Goal: Information Seeking & Learning: Learn about a topic

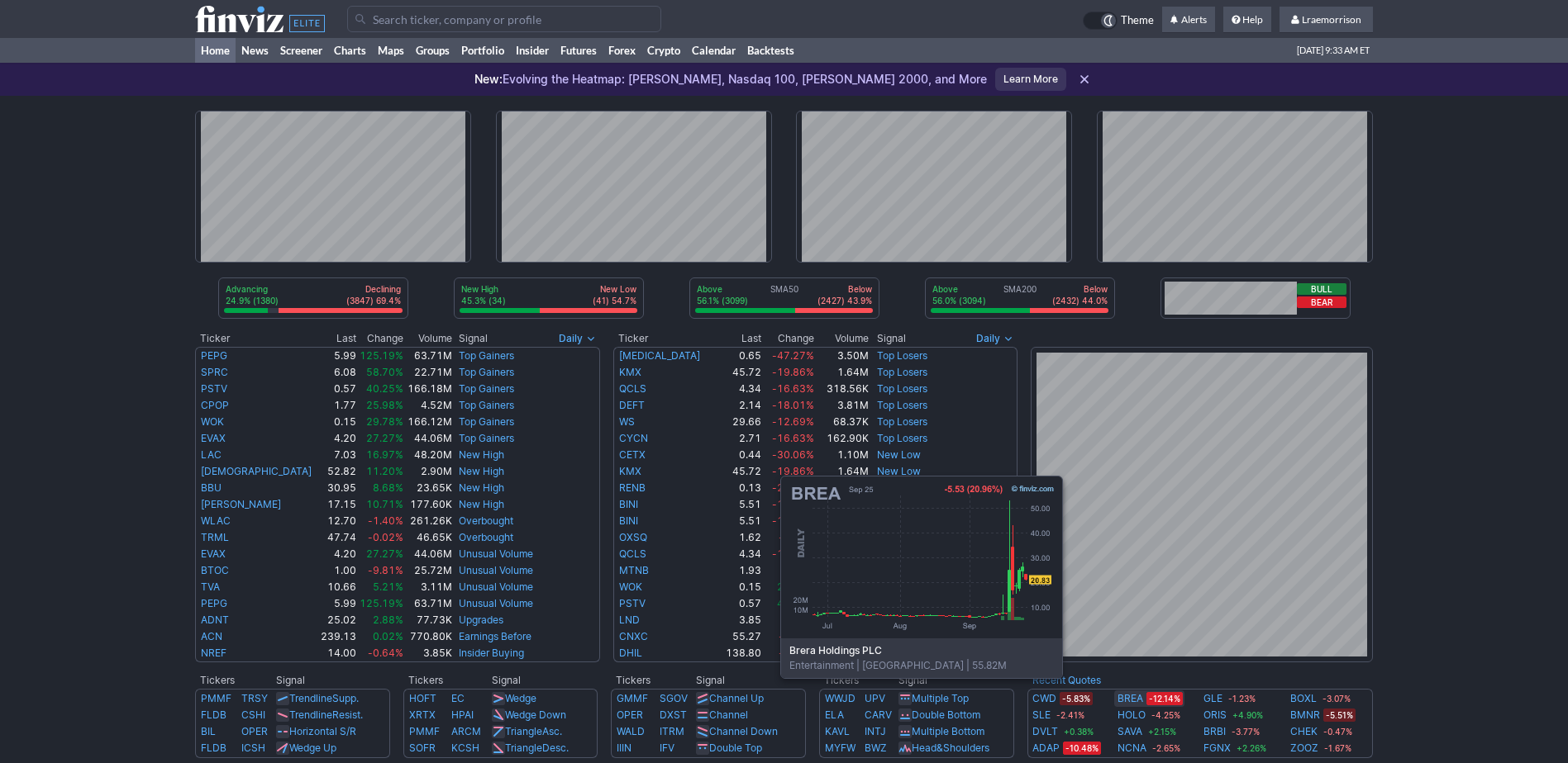
click at [1135, 703] on link "BREA" at bounding box center [1130, 699] width 26 height 16
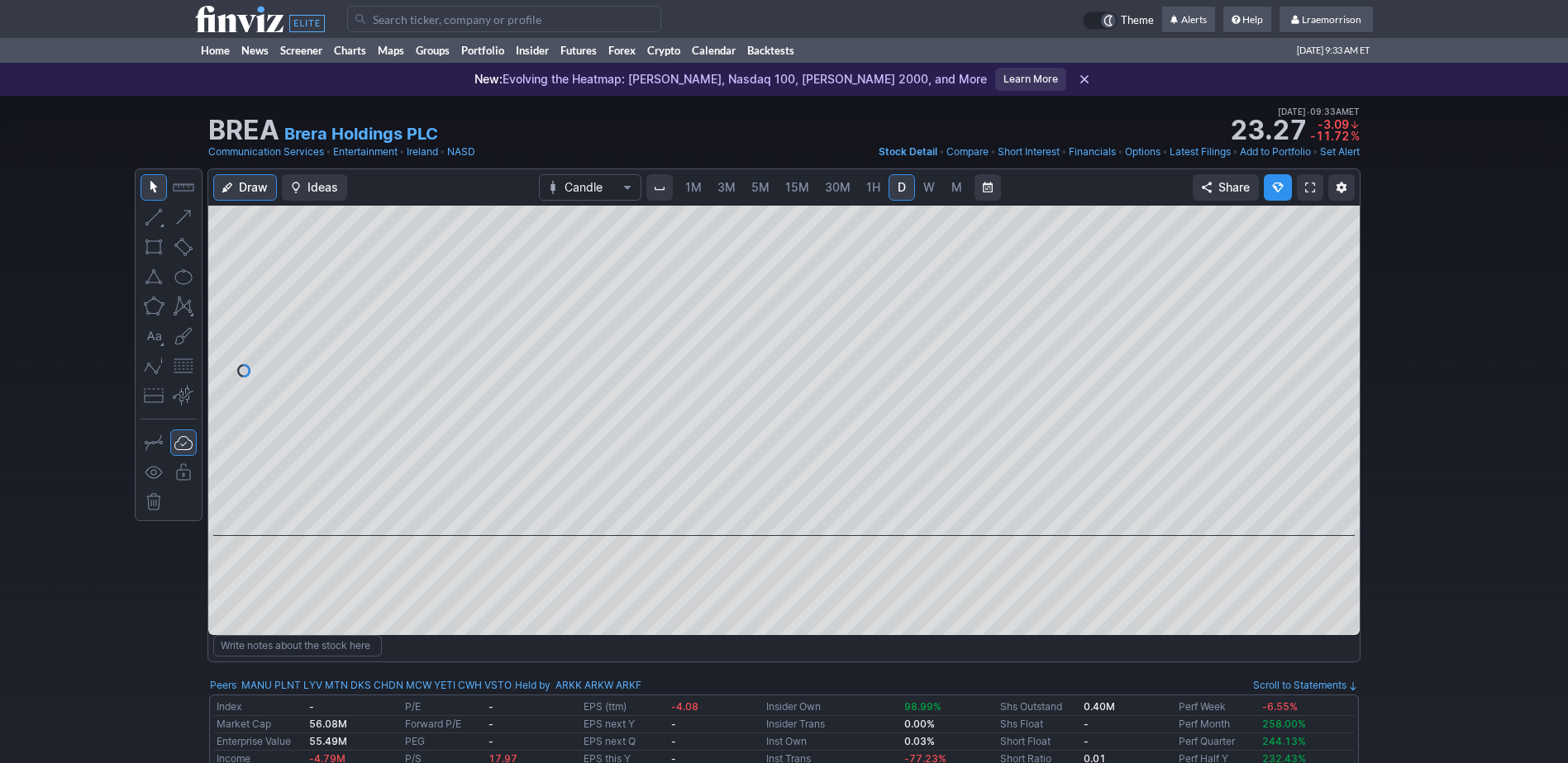
click at [686, 186] on span "1M" at bounding box center [693, 187] width 16 height 14
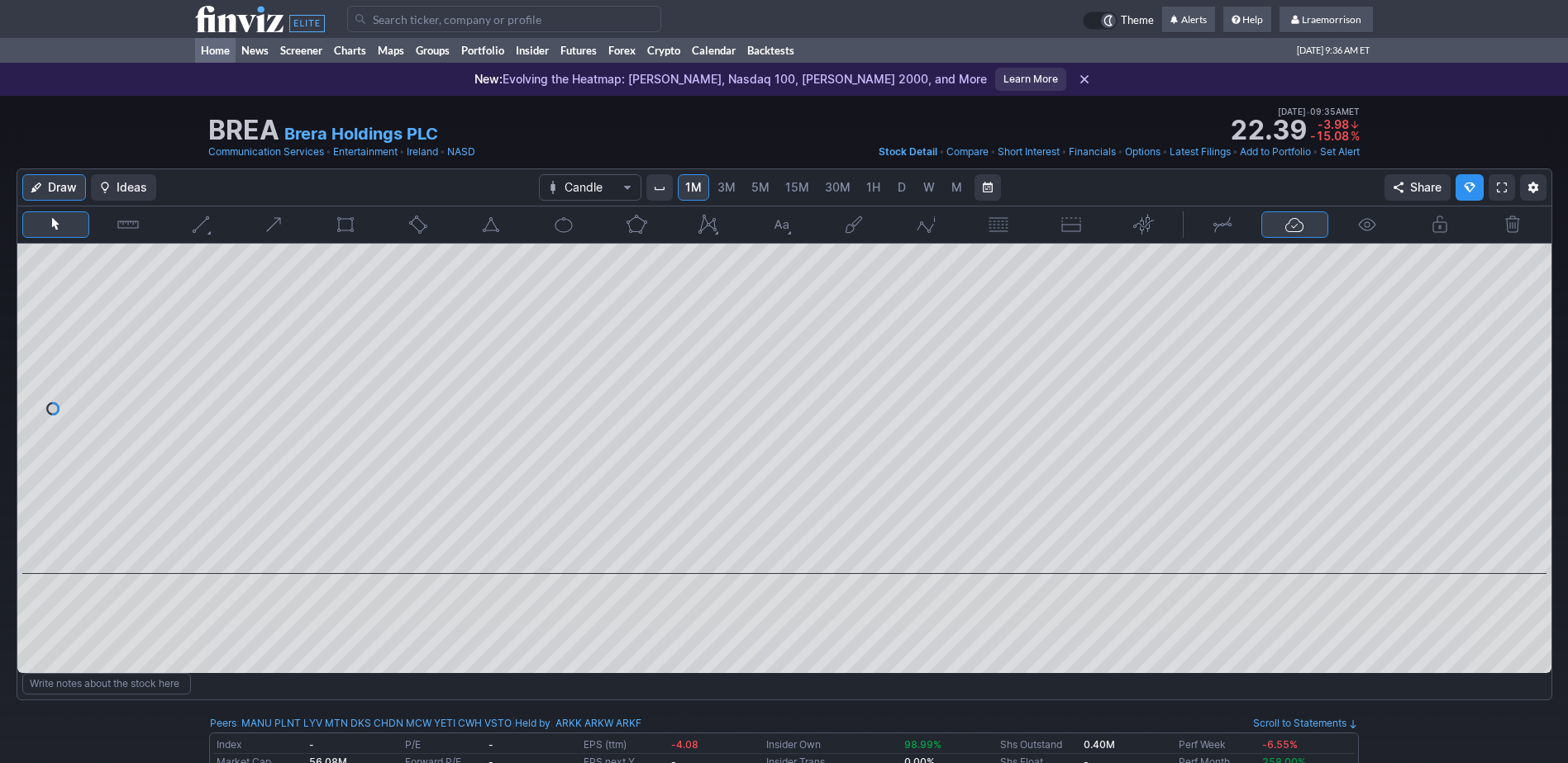
click at [224, 49] on link "Home" at bounding box center [215, 50] width 40 height 25
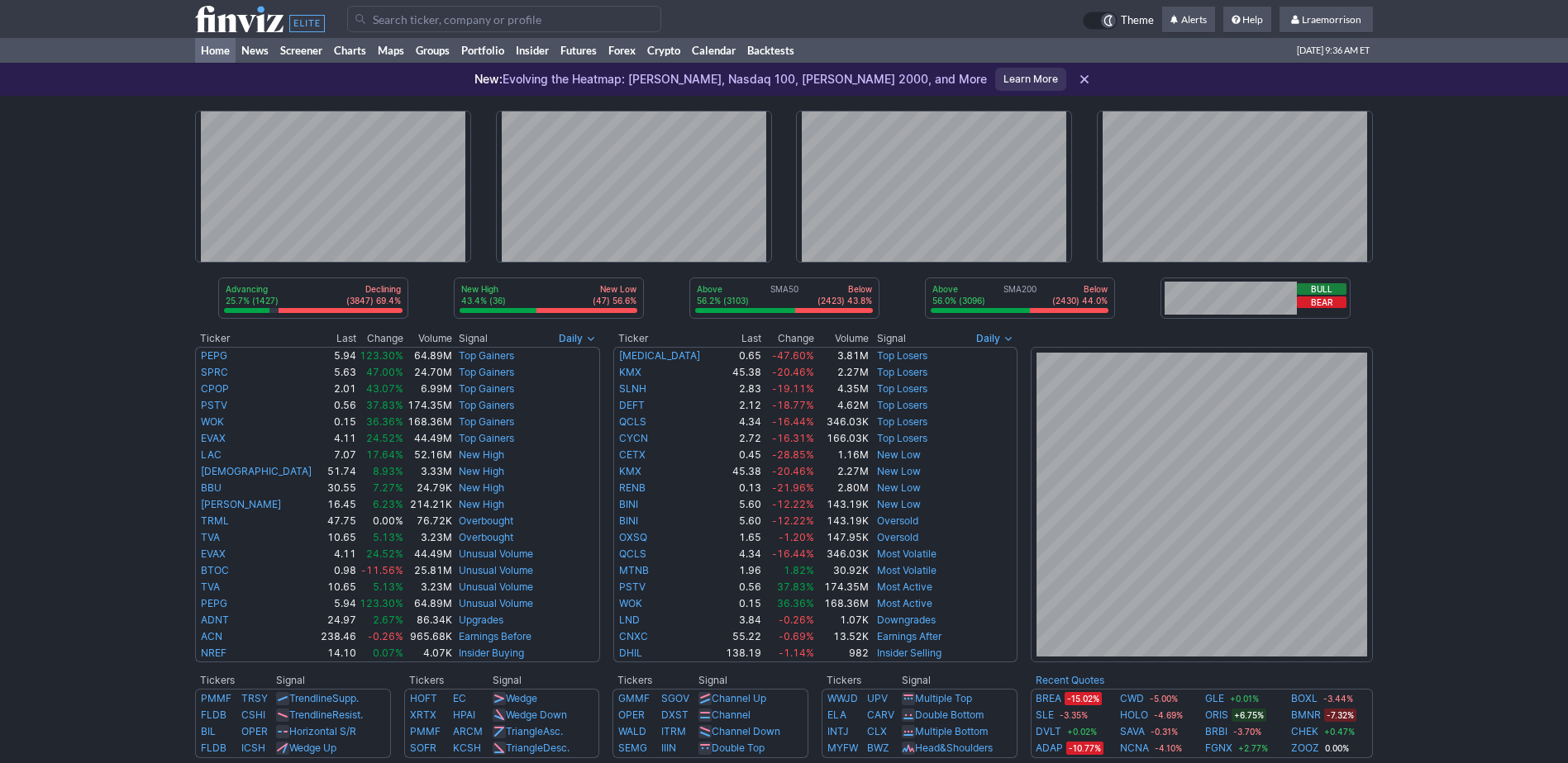
scroll to position [82, 0]
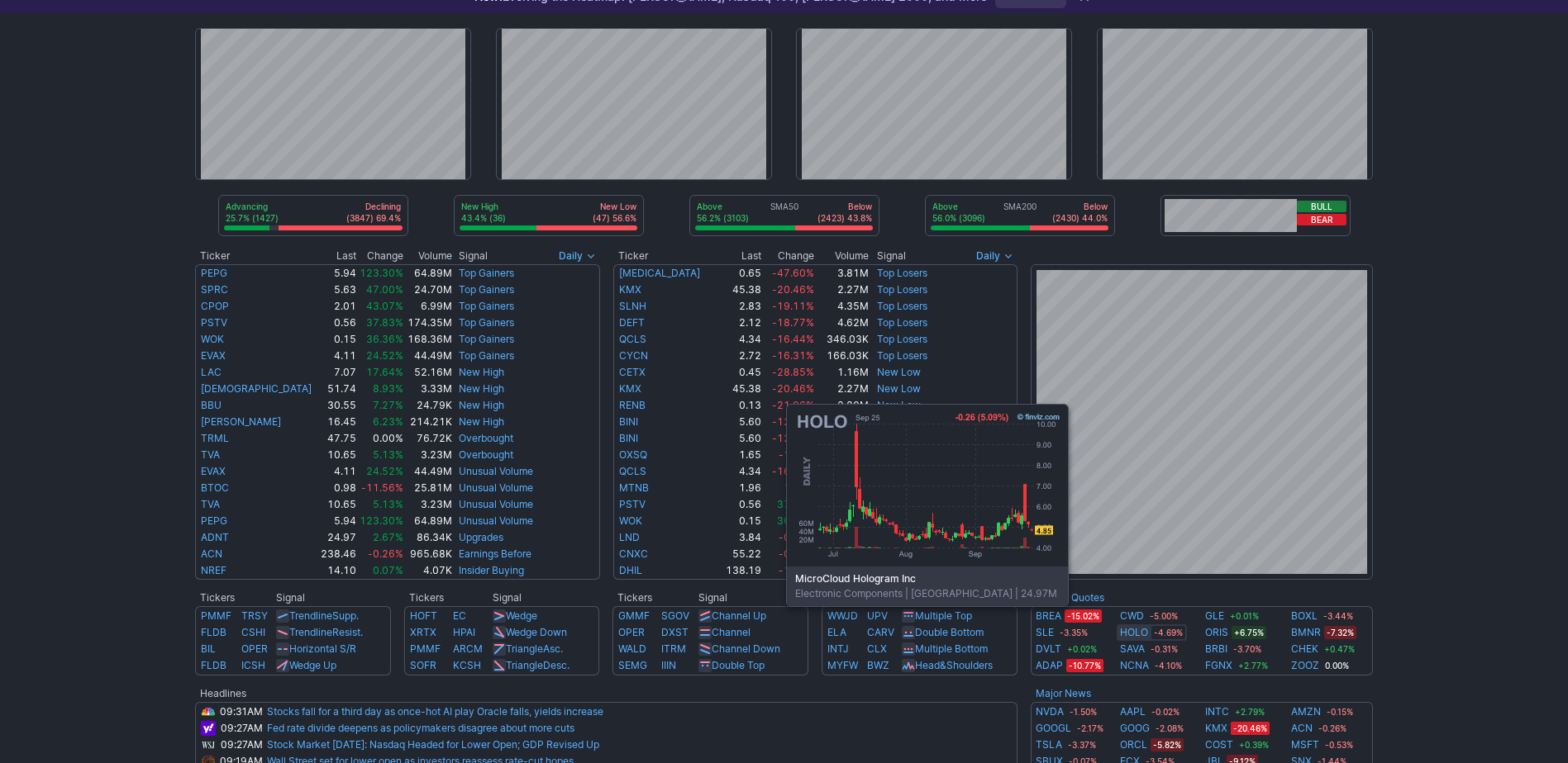
click at [1141, 631] on link "HOLO" at bounding box center [1134, 632] width 28 height 16
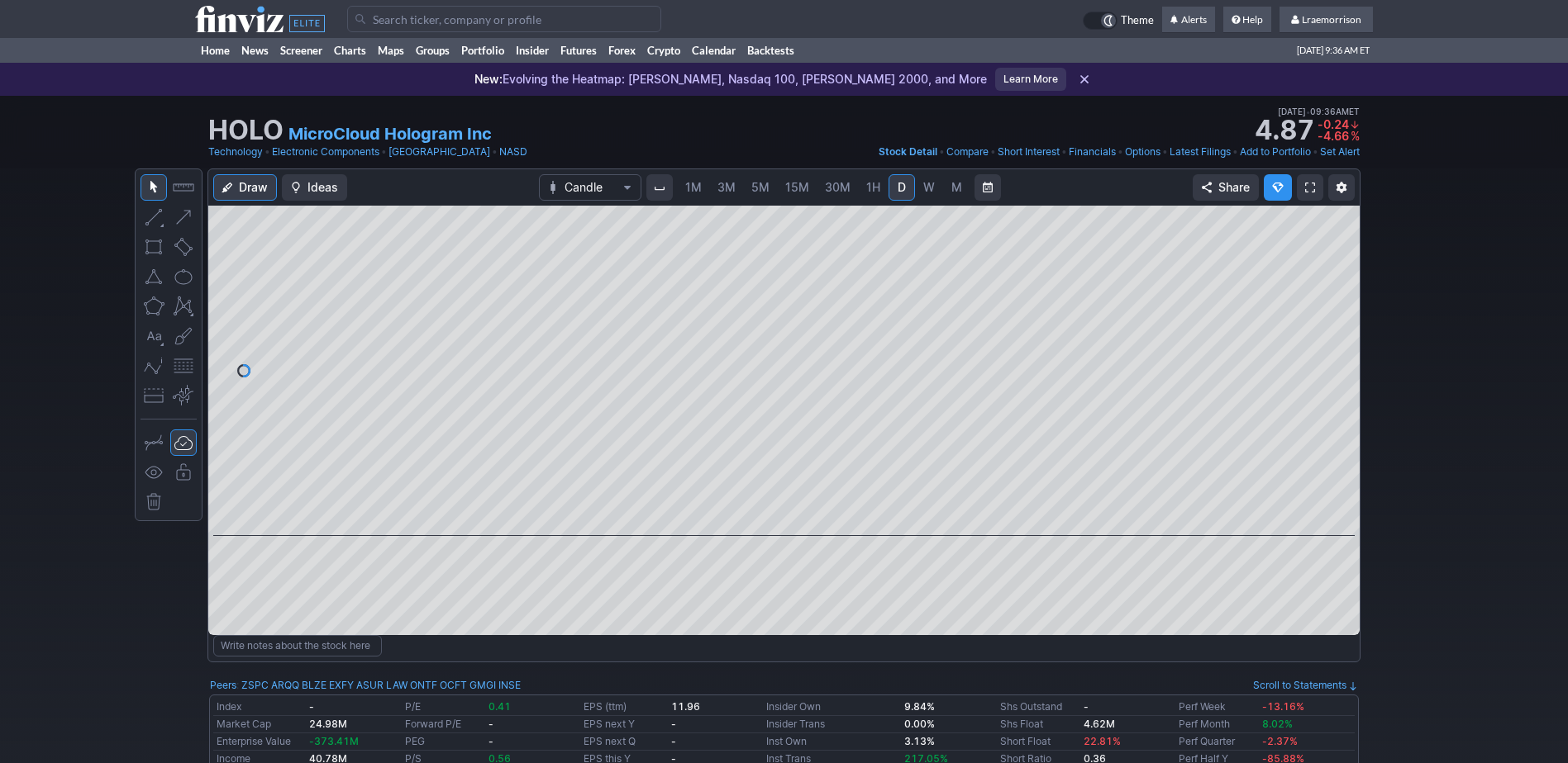
click at [689, 184] on span "1M" at bounding box center [693, 187] width 16 height 14
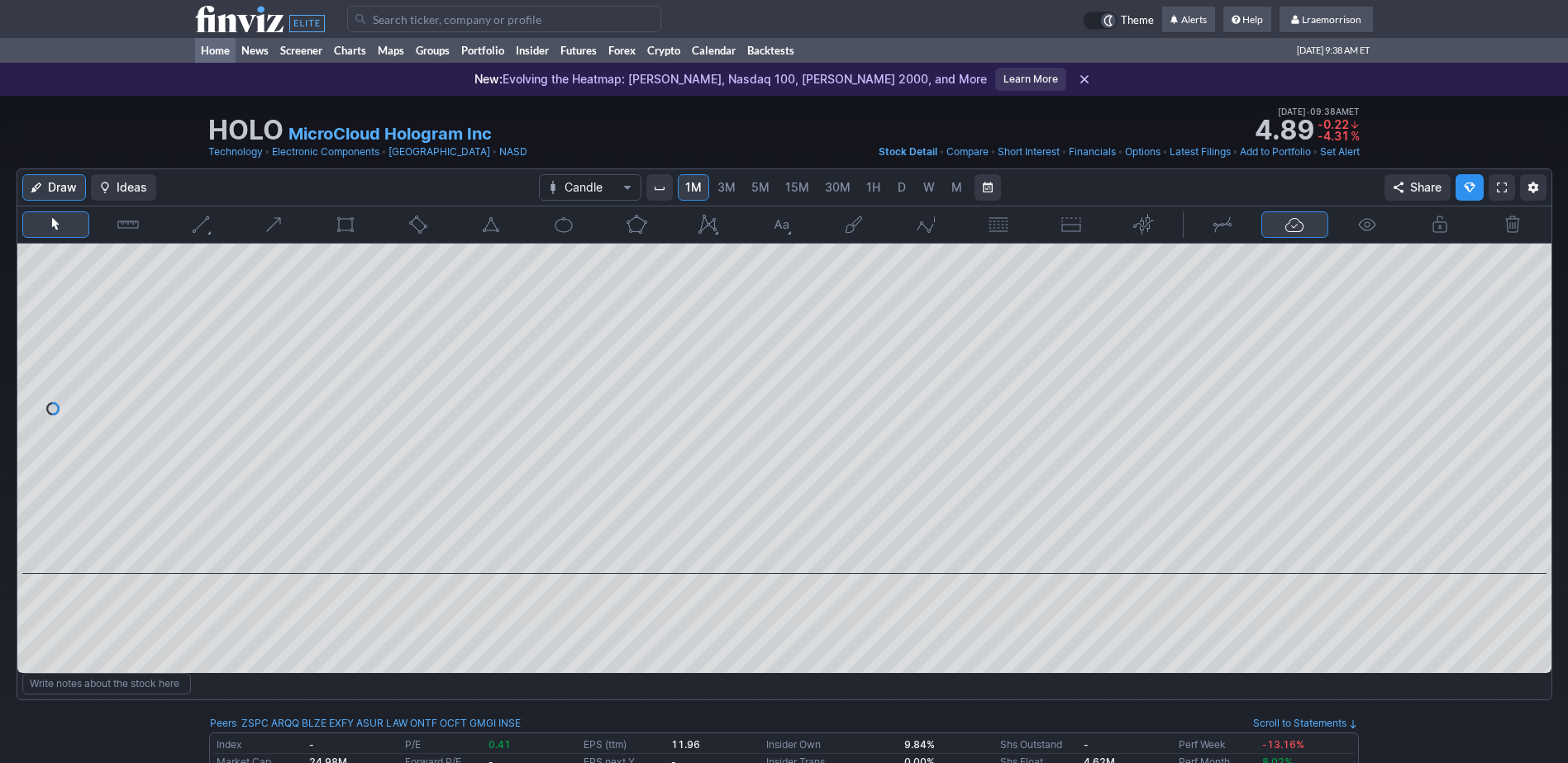
click at [223, 54] on link "Home" at bounding box center [215, 50] width 40 height 25
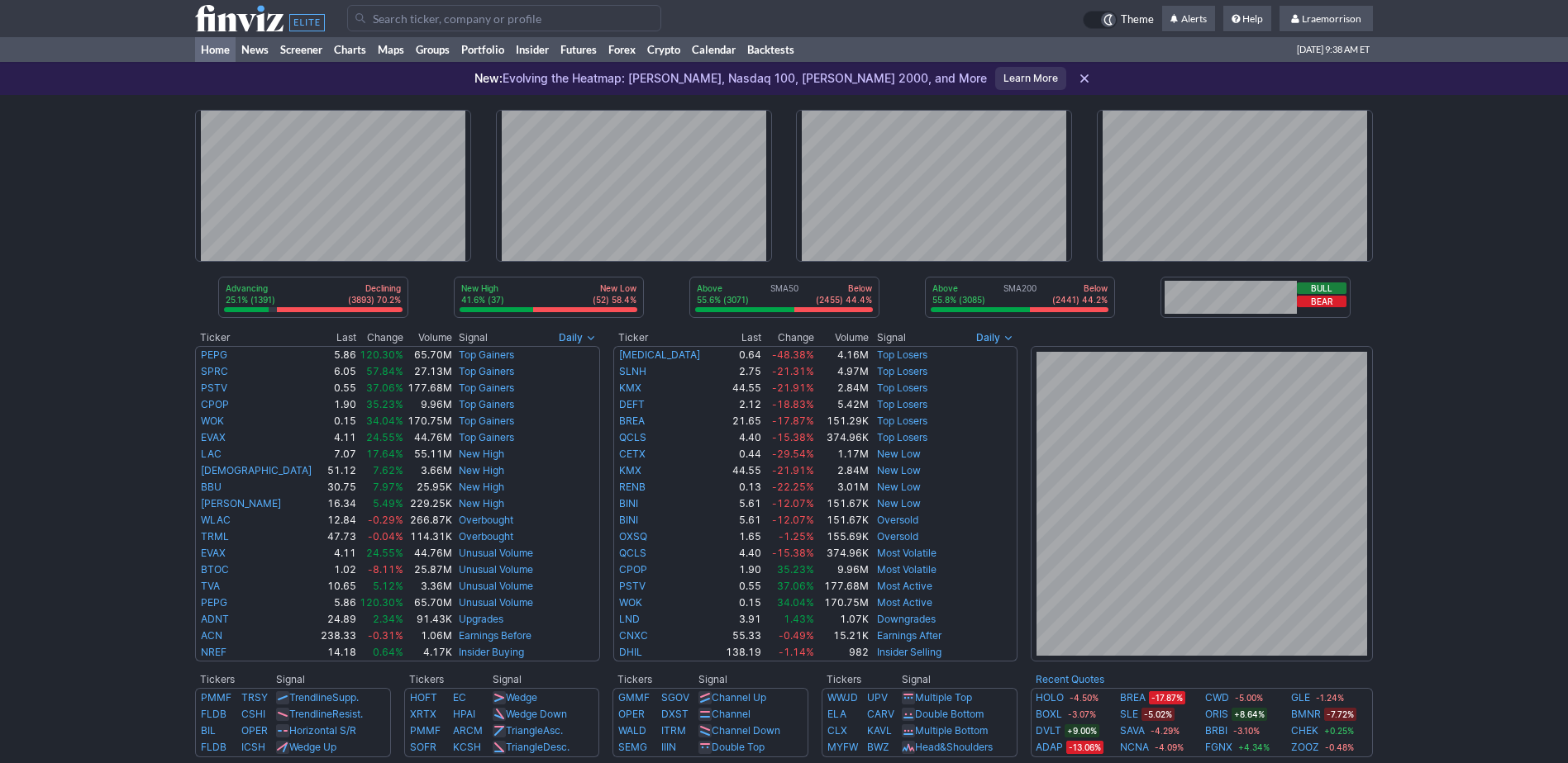
scroll to position [82, 0]
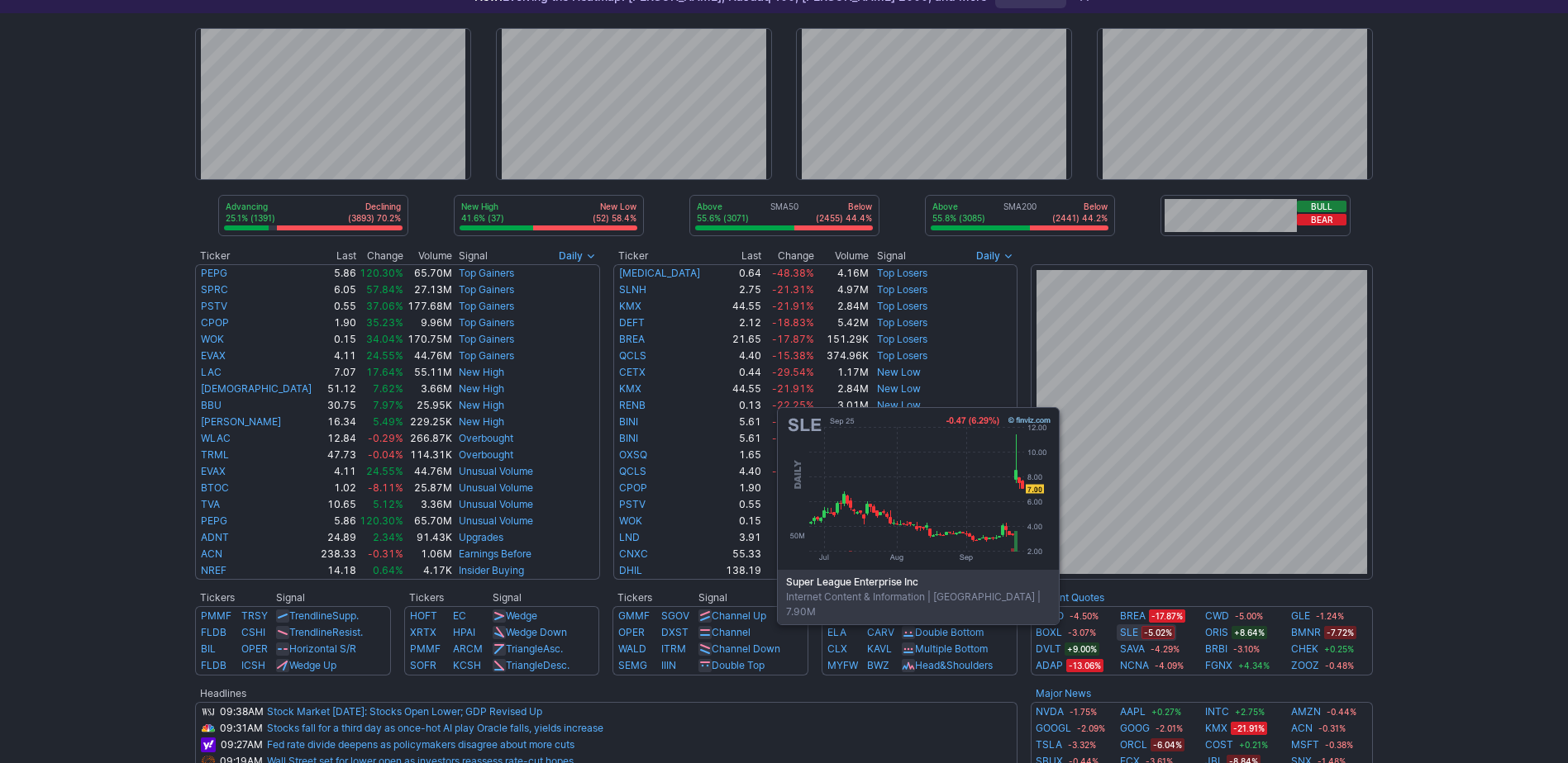
click at [1130, 634] on link "SLE" at bounding box center [1129, 632] width 18 height 16
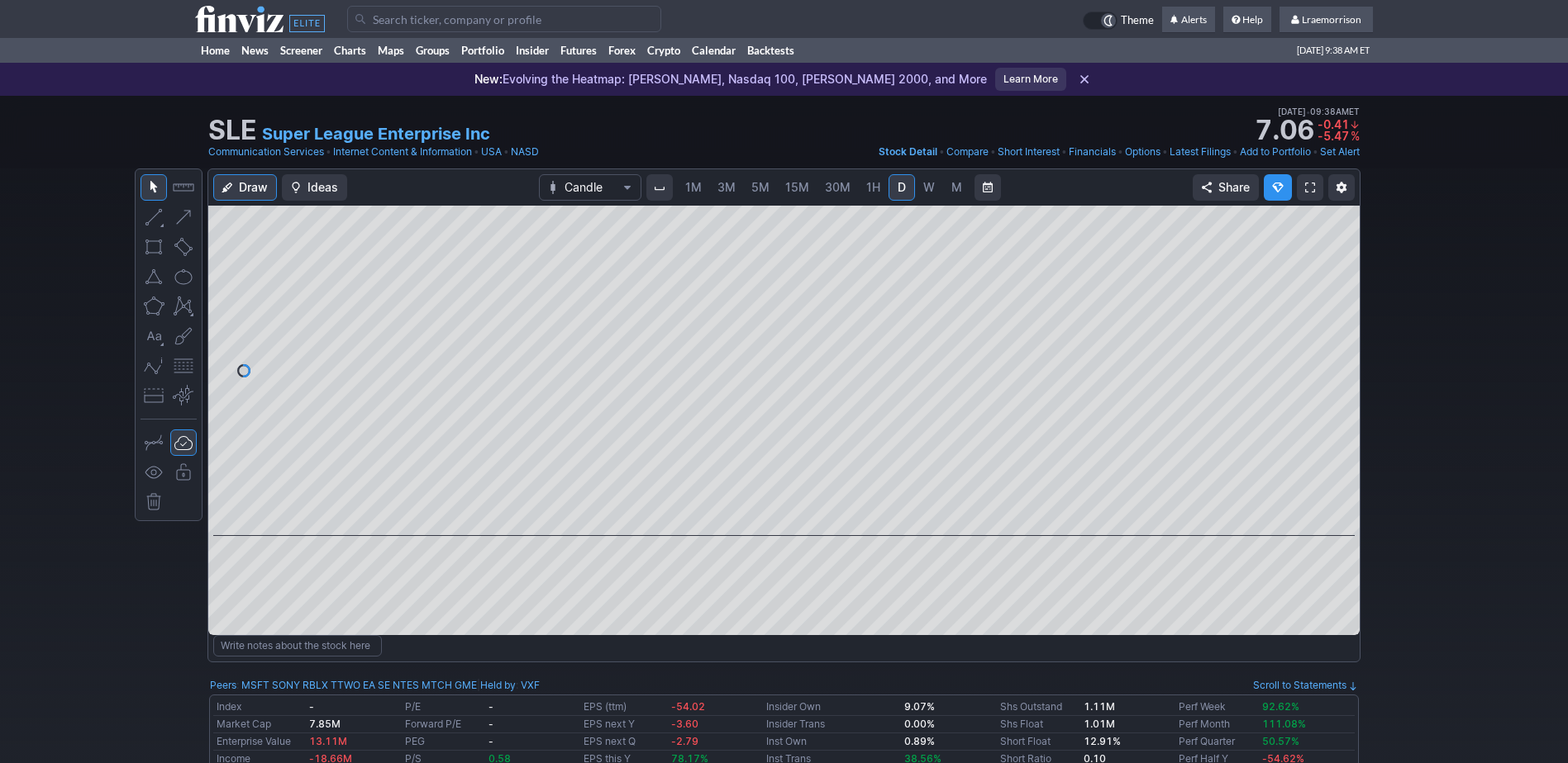
click at [701, 189] on span "1M" at bounding box center [693, 187] width 16 height 14
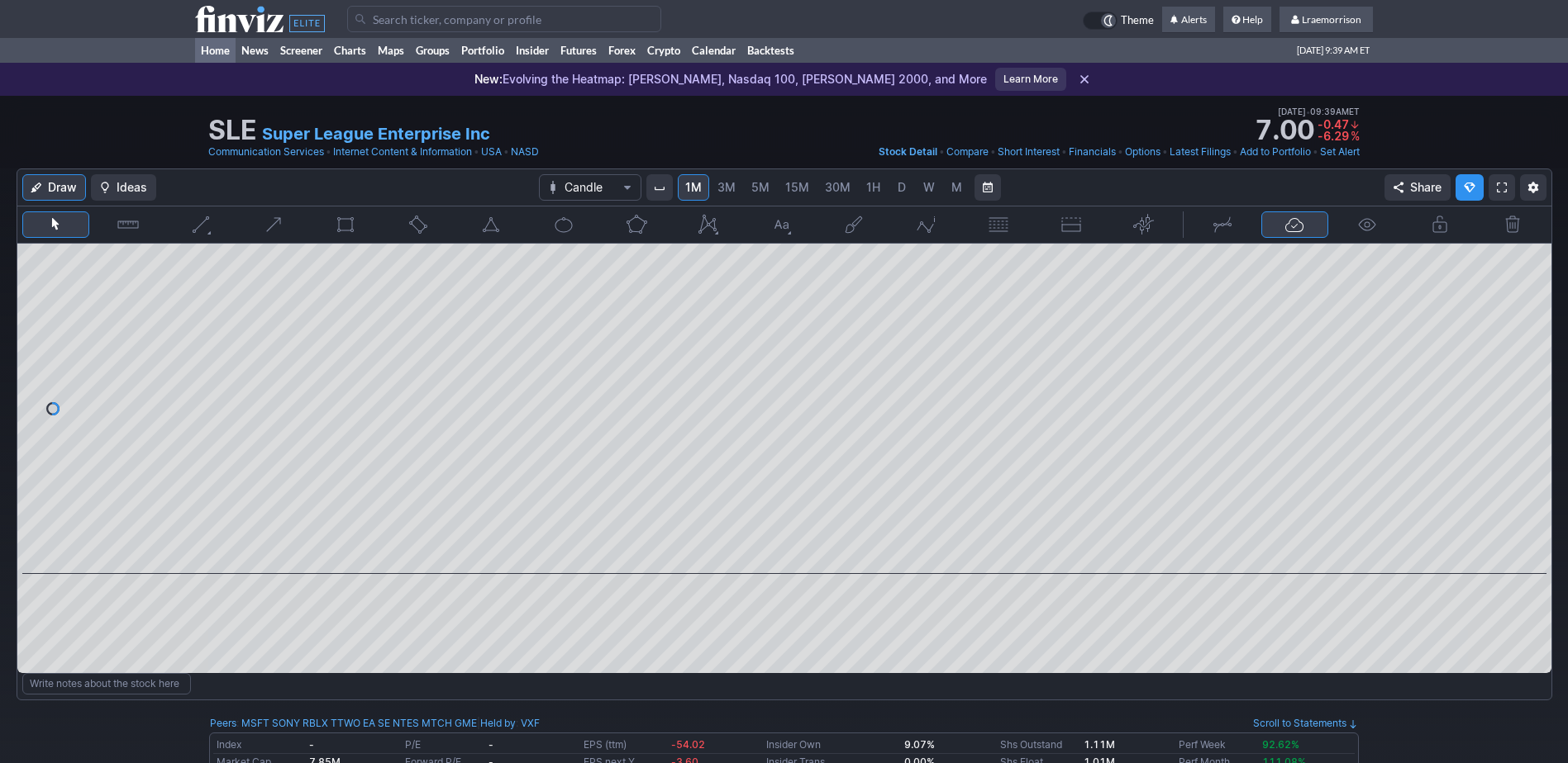
click at [211, 53] on link "Home" at bounding box center [215, 50] width 40 height 25
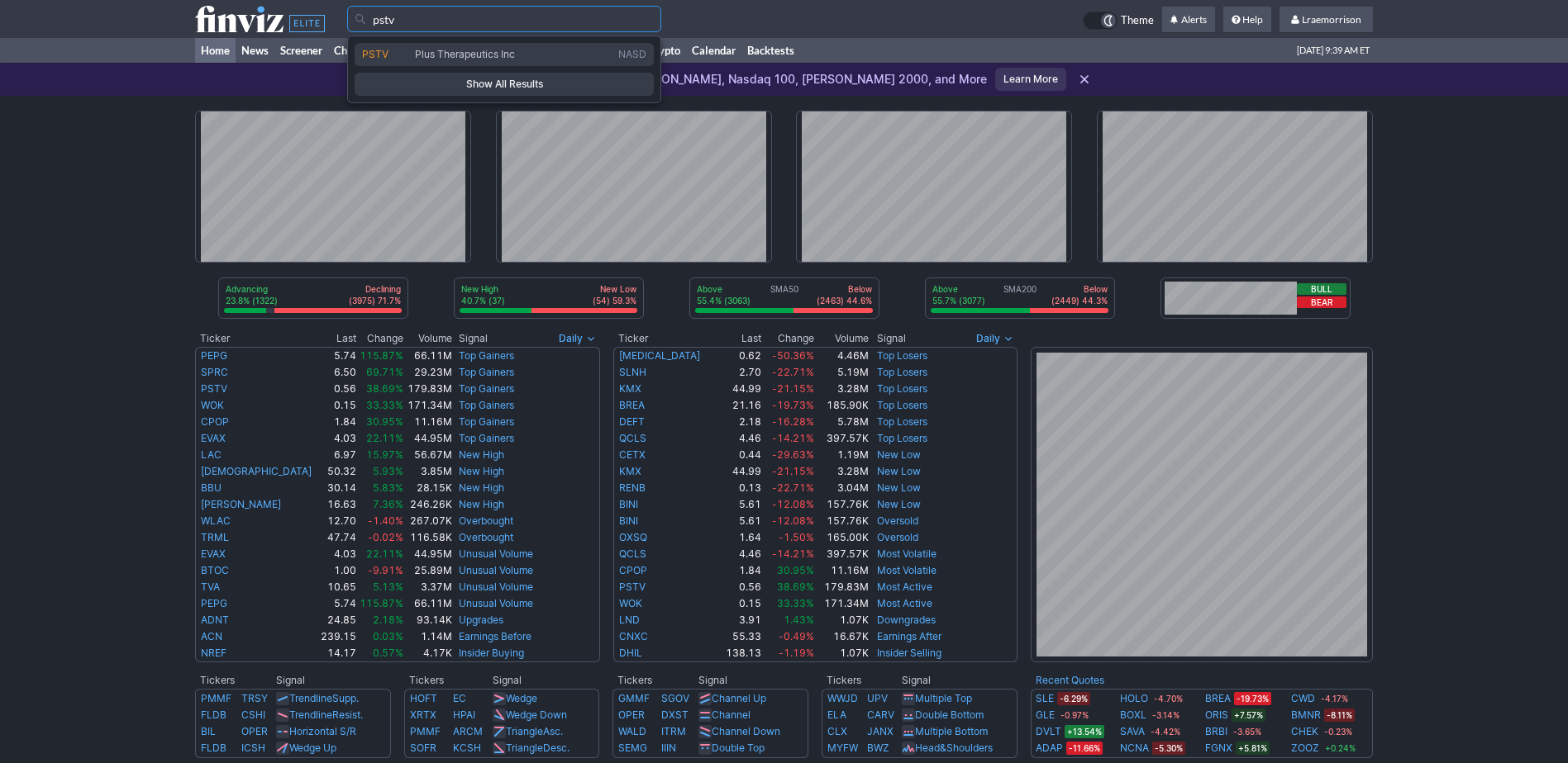
click at [444, 53] on span "Plus Therapeutics Inc" at bounding box center [465, 54] width 100 height 12
type input "PSTV"
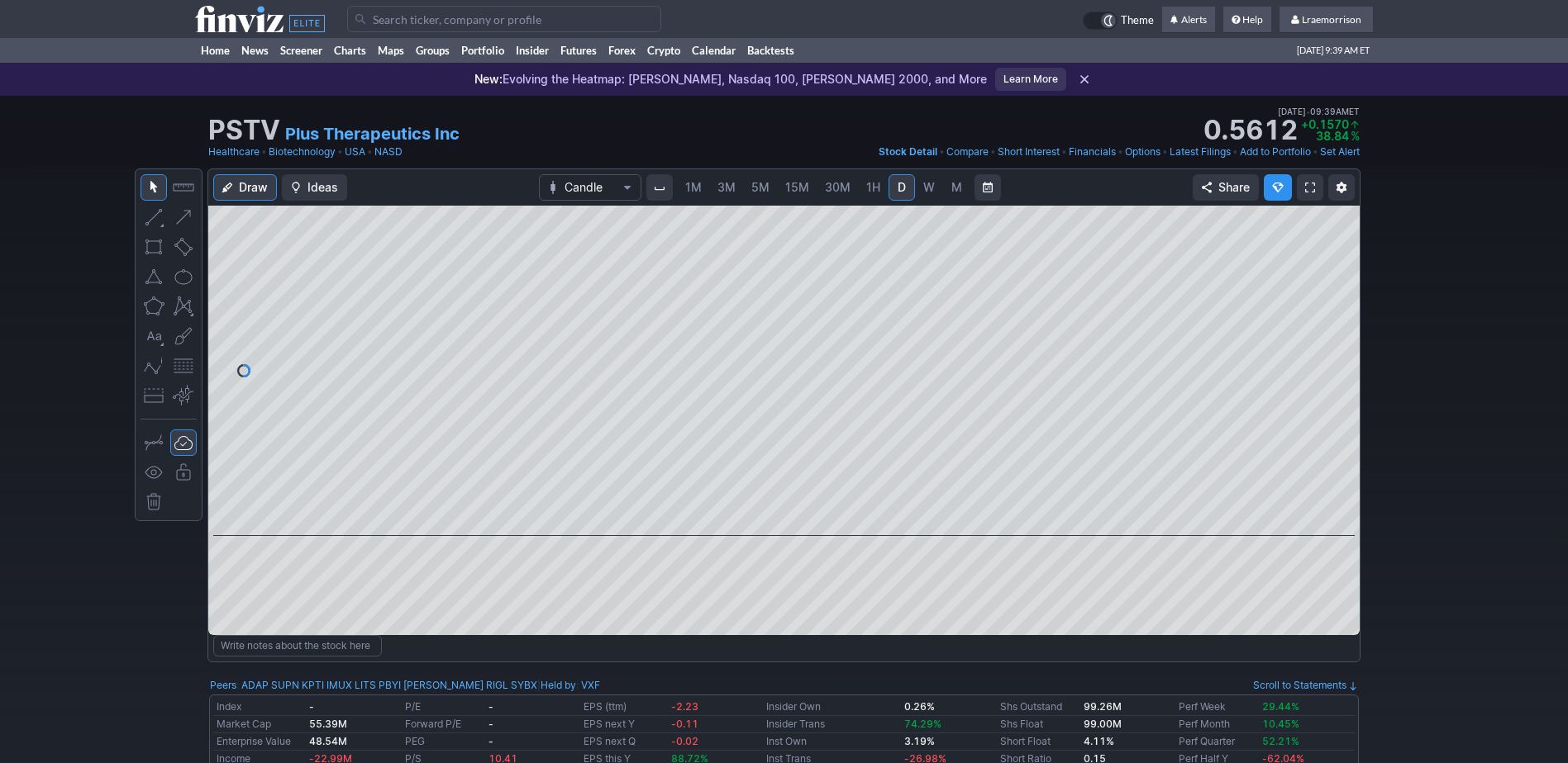
click at [691, 188] on span "1M" at bounding box center [693, 187] width 16 height 14
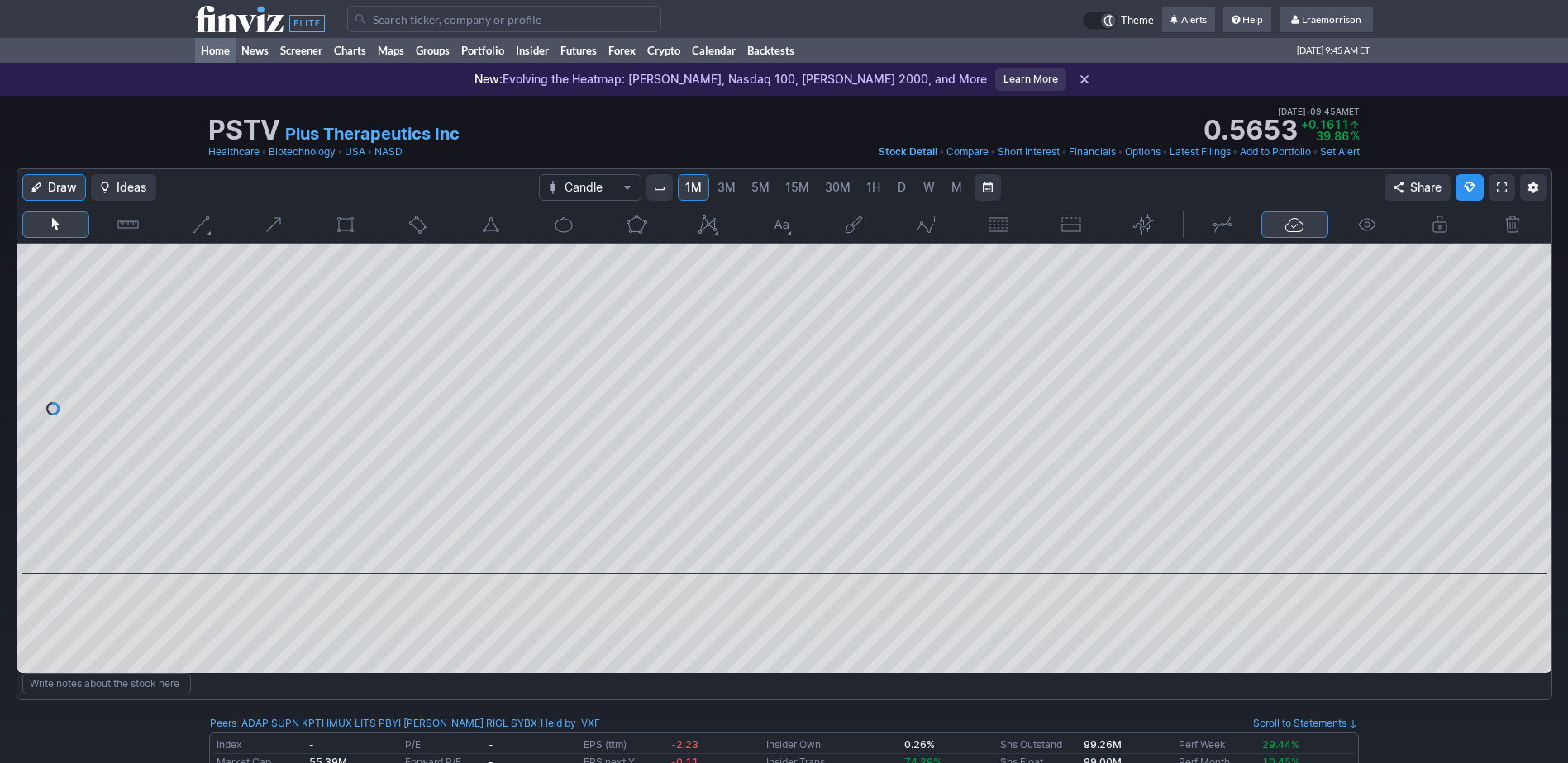
click at [216, 52] on link "Home" at bounding box center [215, 50] width 40 height 25
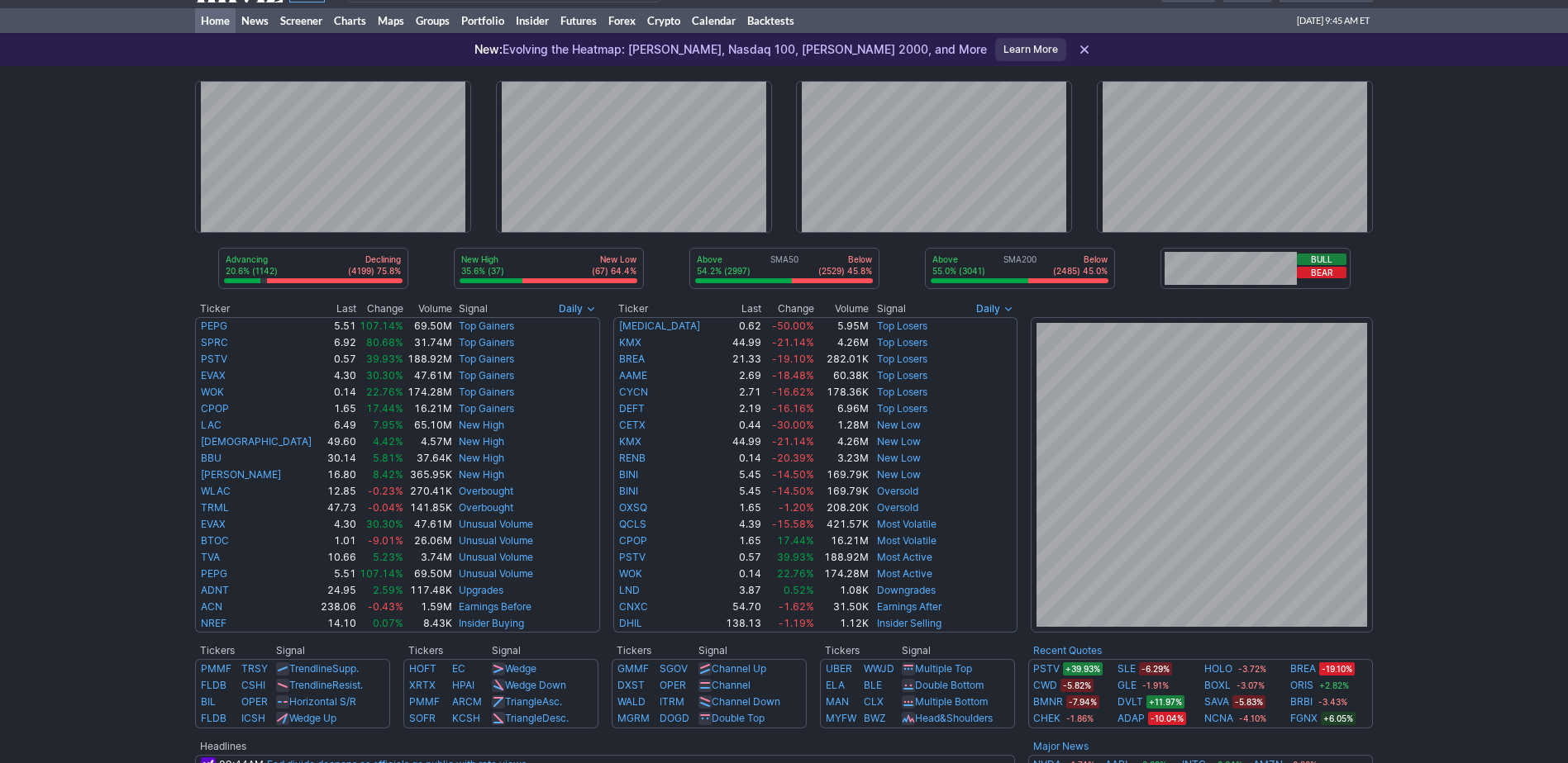
scroll to position [82, 0]
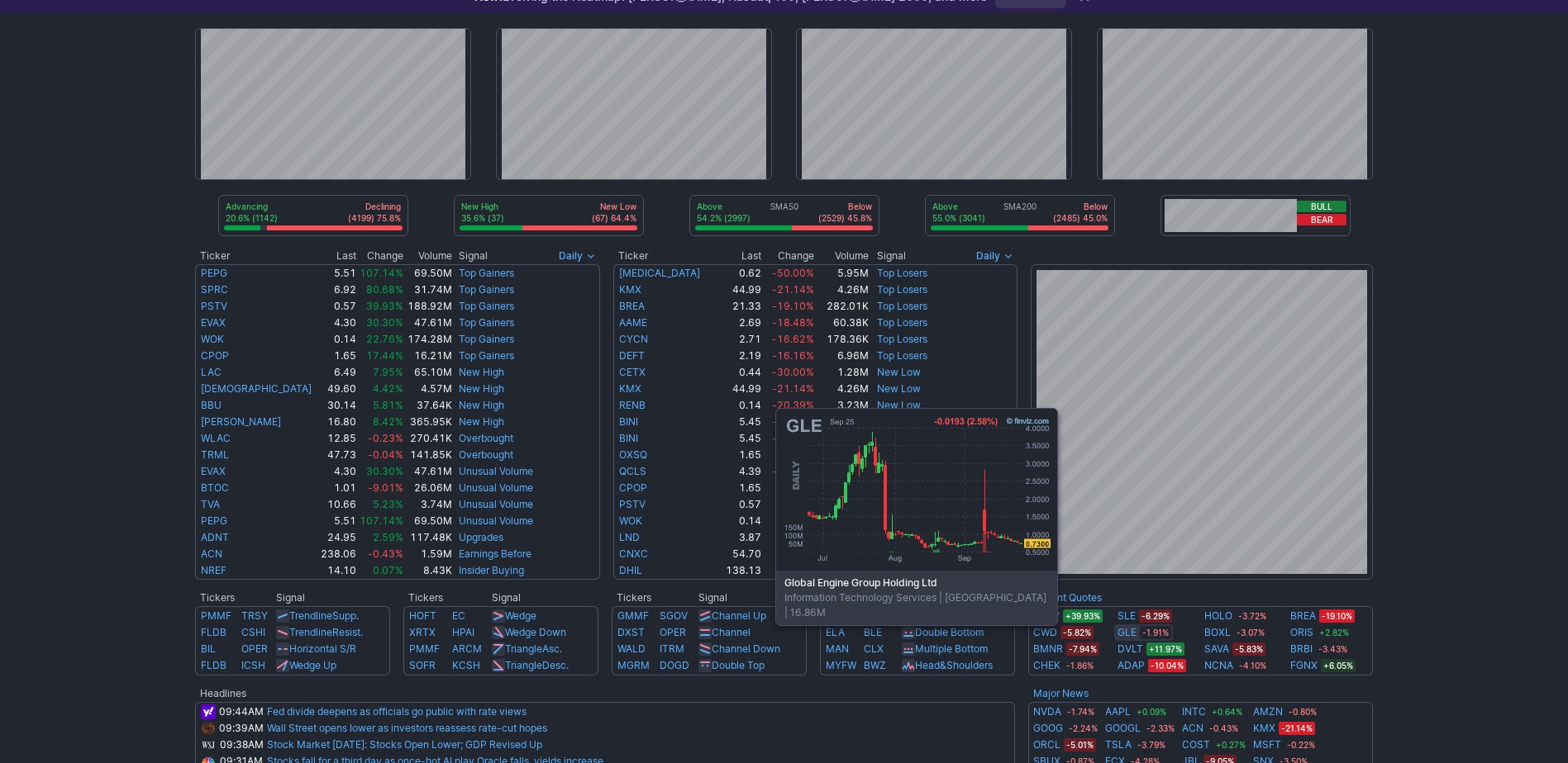
click at [1130, 635] on link "GLE" at bounding box center [1127, 632] width 19 height 16
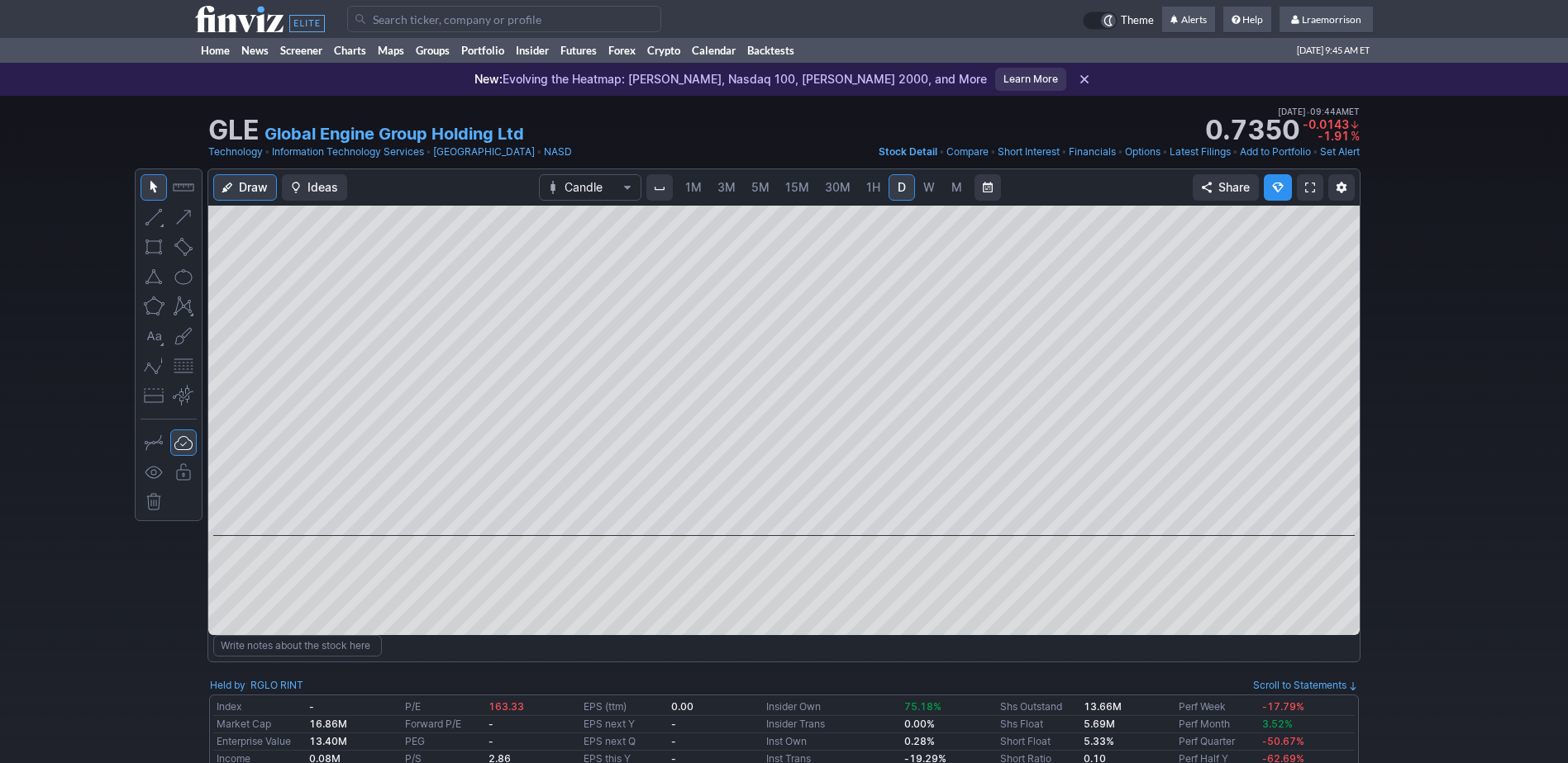
click at [690, 184] on span "1M" at bounding box center [693, 187] width 16 height 14
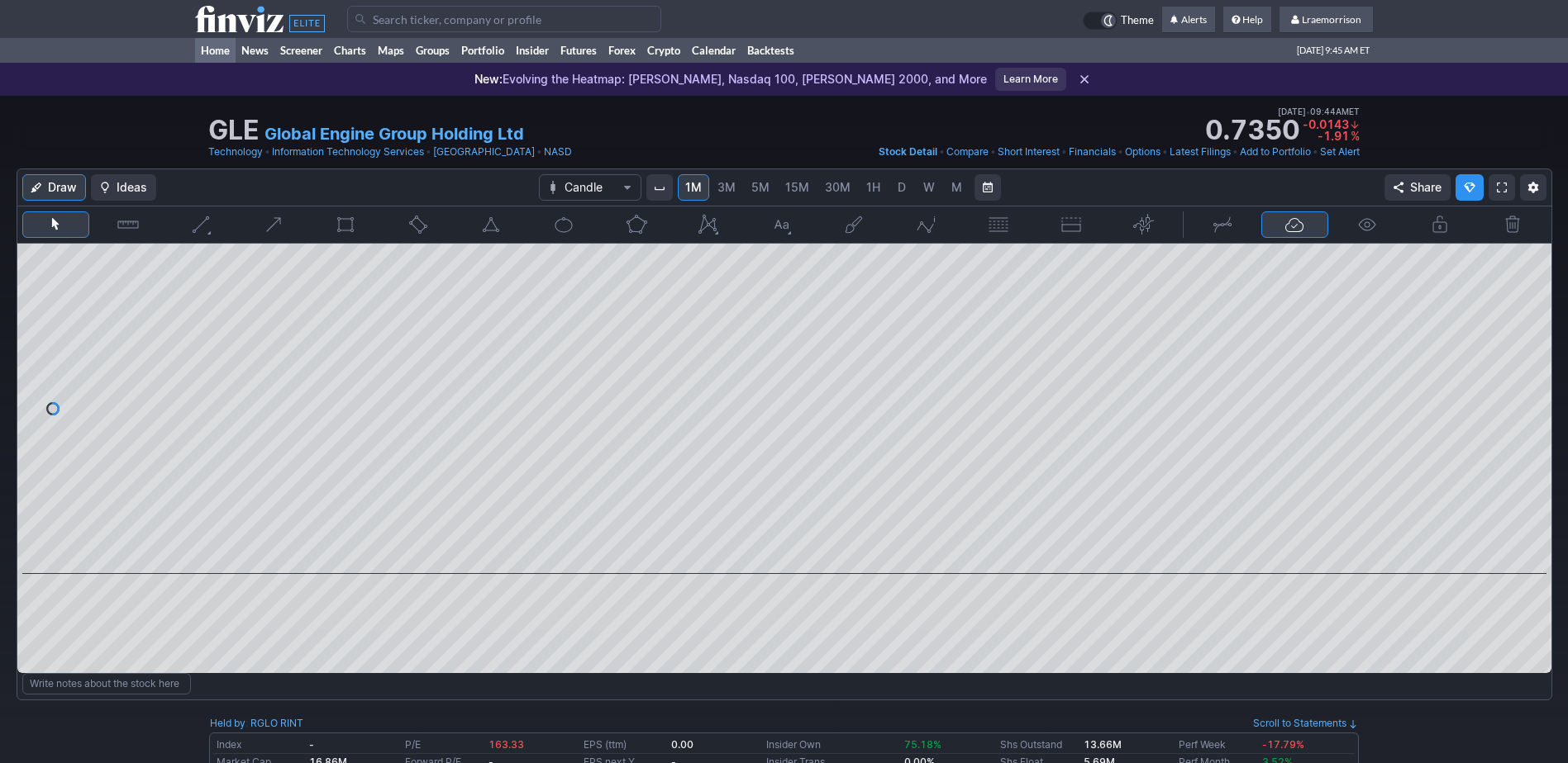
click at [220, 53] on link "Home" at bounding box center [215, 50] width 40 height 25
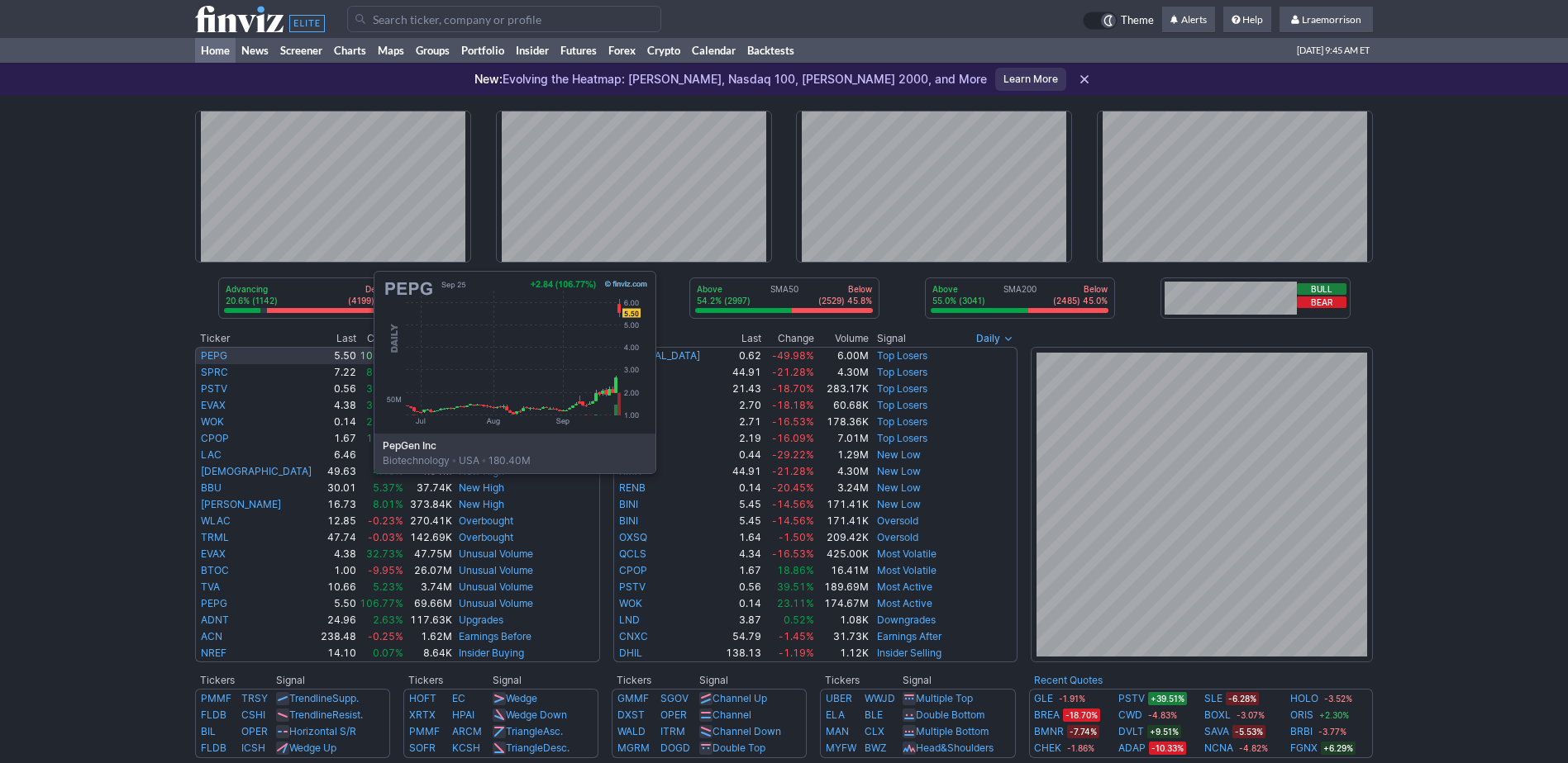
click at [208, 350] on link "PEPG" at bounding box center [214, 356] width 27 height 12
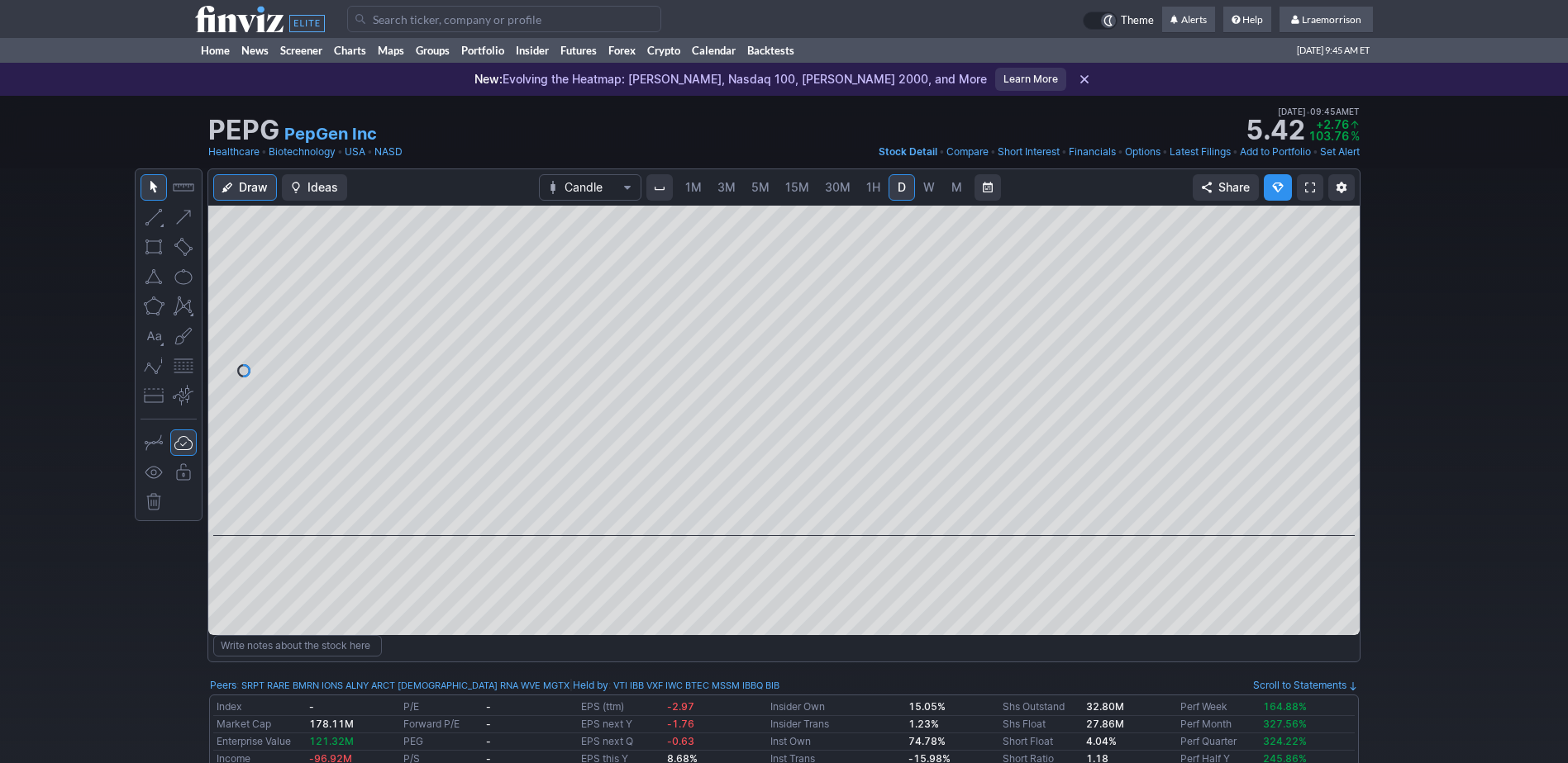
click at [693, 189] on span "1M" at bounding box center [693, 187] width 16 height 14
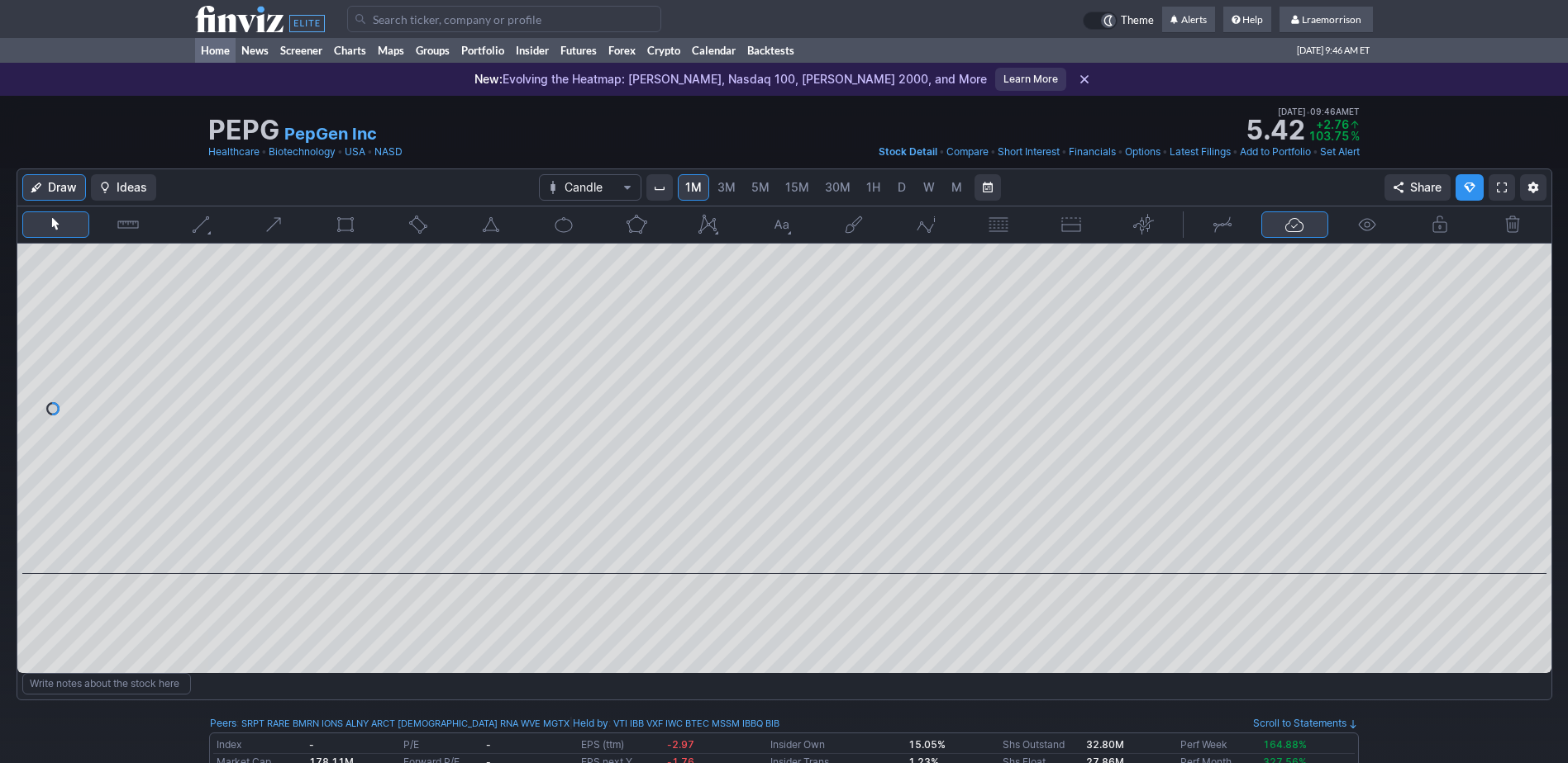
click at [217, 58] on link "Home" at bounding box center [215, 50] width 40 height 25
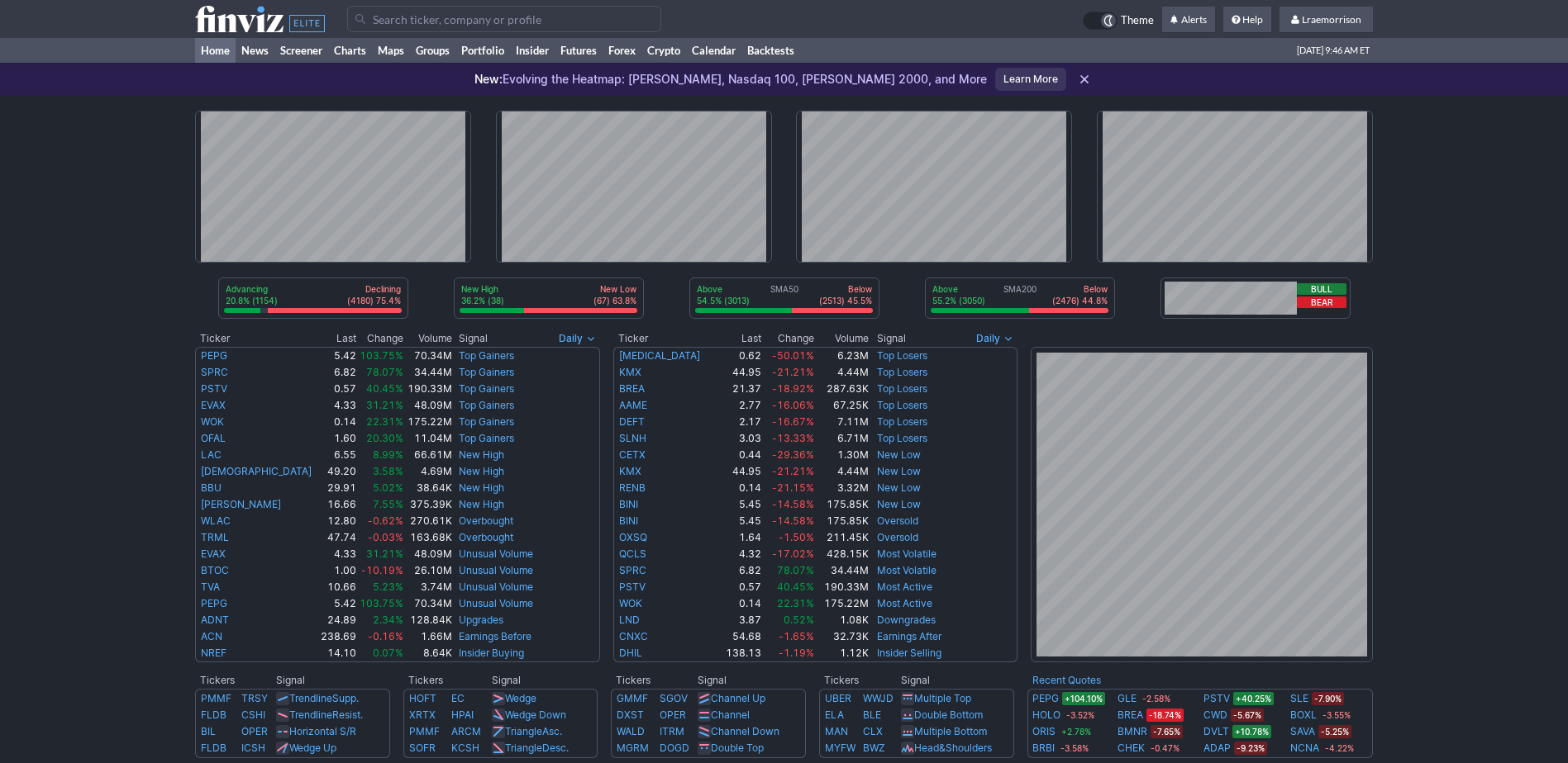
scroll to position [82, 0]
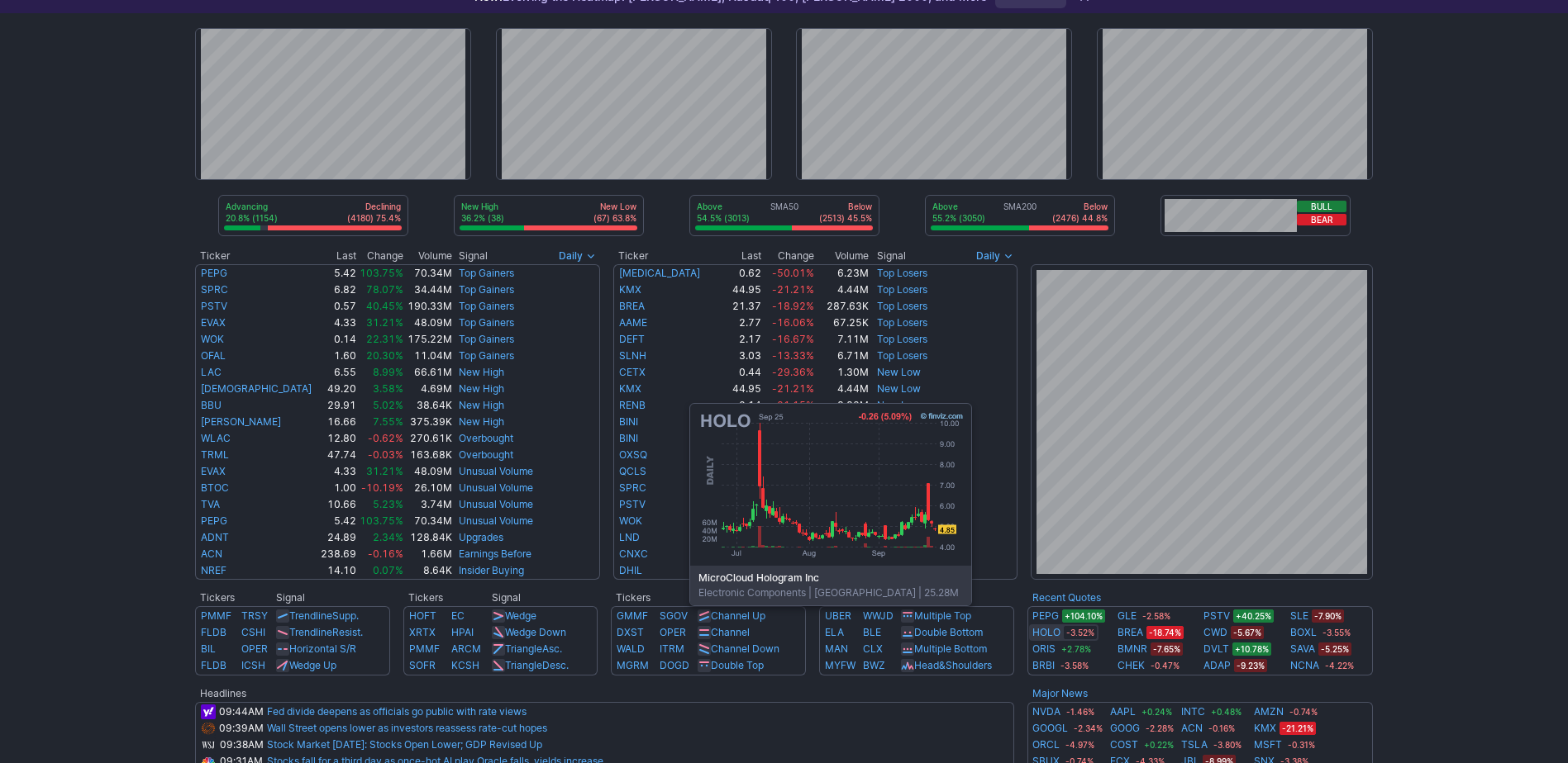
click at [1044, 630] on link "HOLO" at bounding box center [1046, 632] width 28 height 16
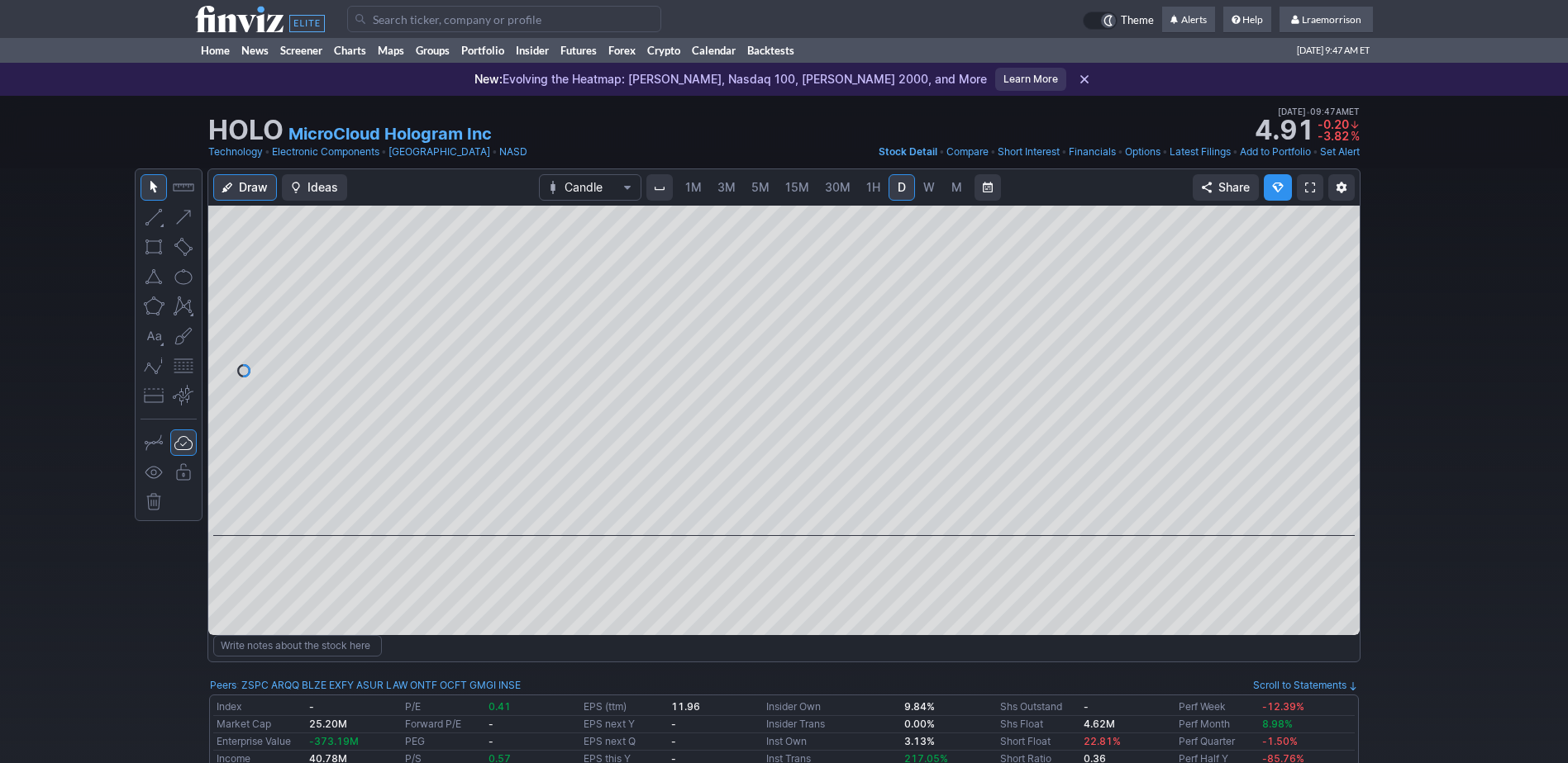
click at [693, 190] on span "1M" at bounding box center [693, 187] width 16 height 14
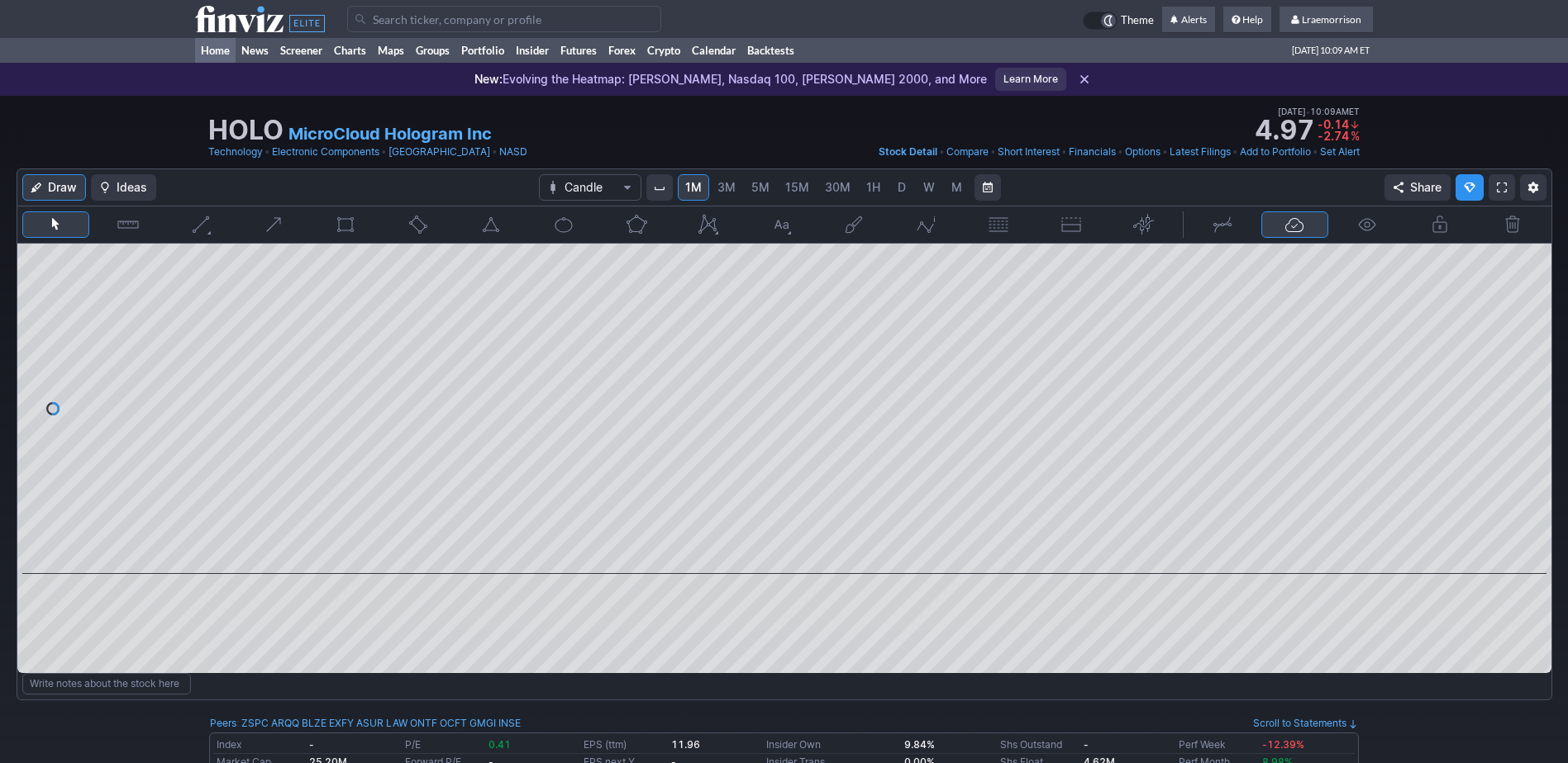
click at [218, 56] on link "Home" at bounding box center [215, 50] width 40 height 25
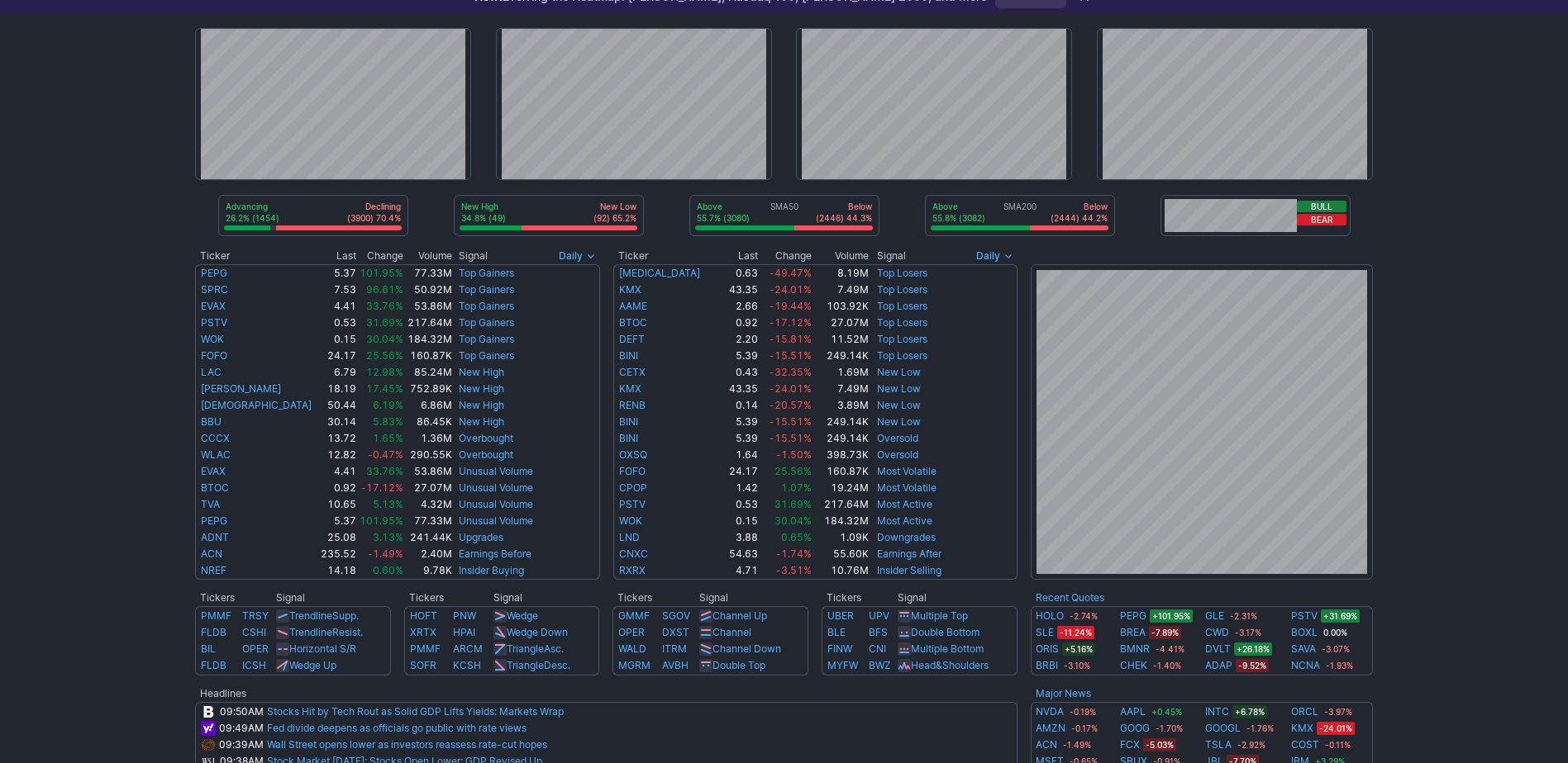
scroll to position [165, 0]
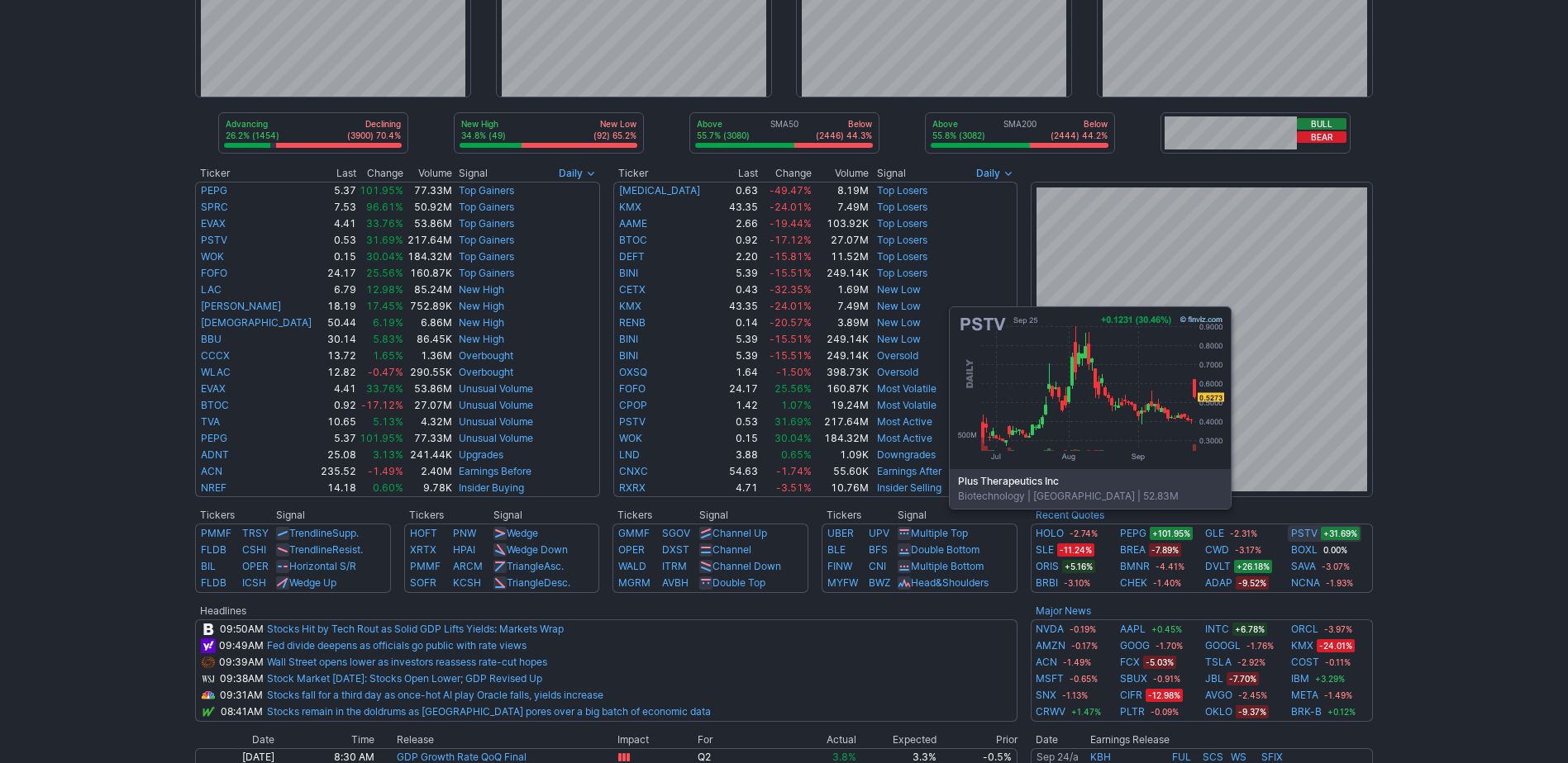
click at [1303, 534] on link "PSTV" at bounding box center [1304, 533] width 27 height 16
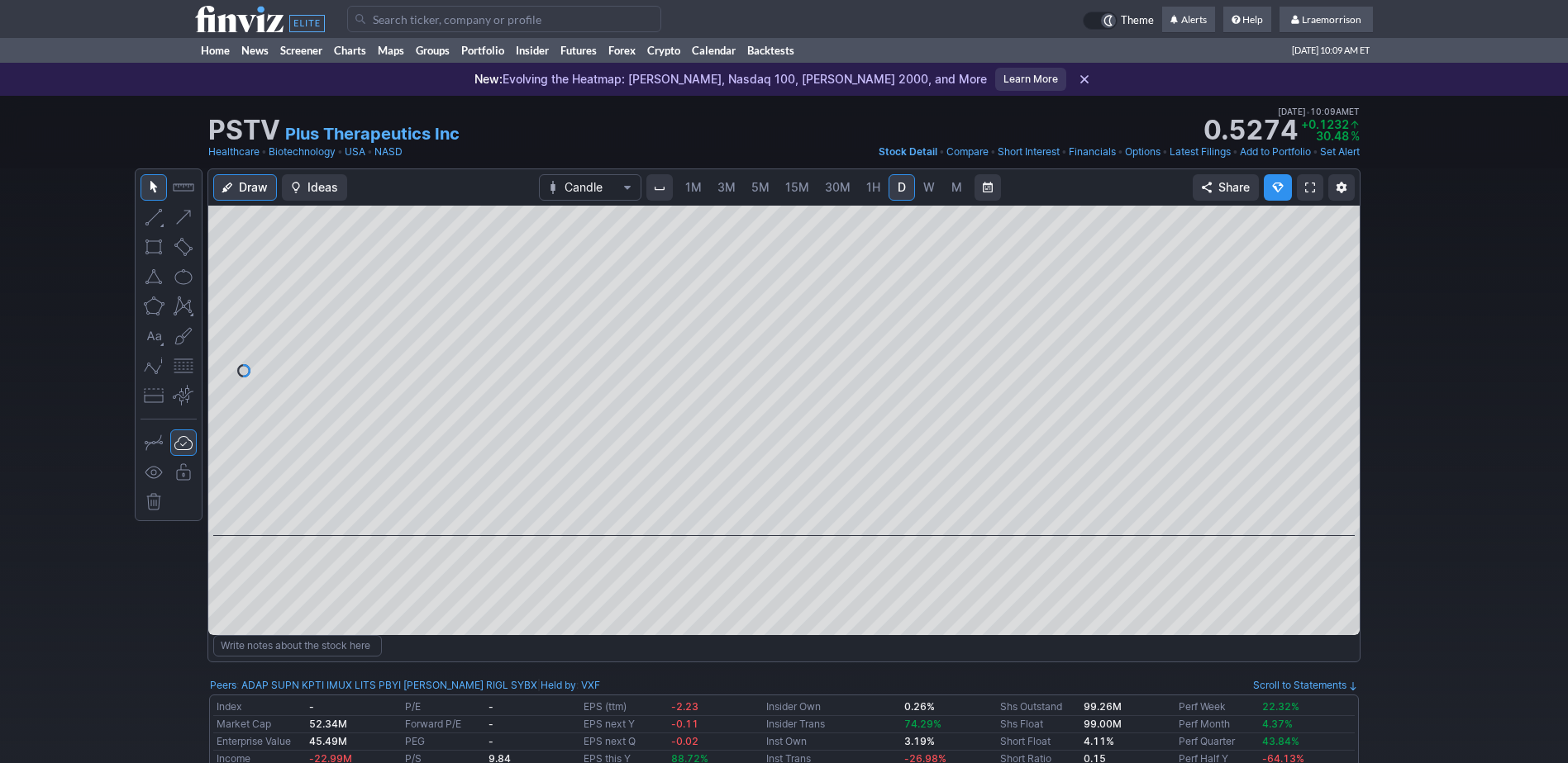
click at [697, 183] on span "1M" at bounding box center [693, 187] width 16 height 14
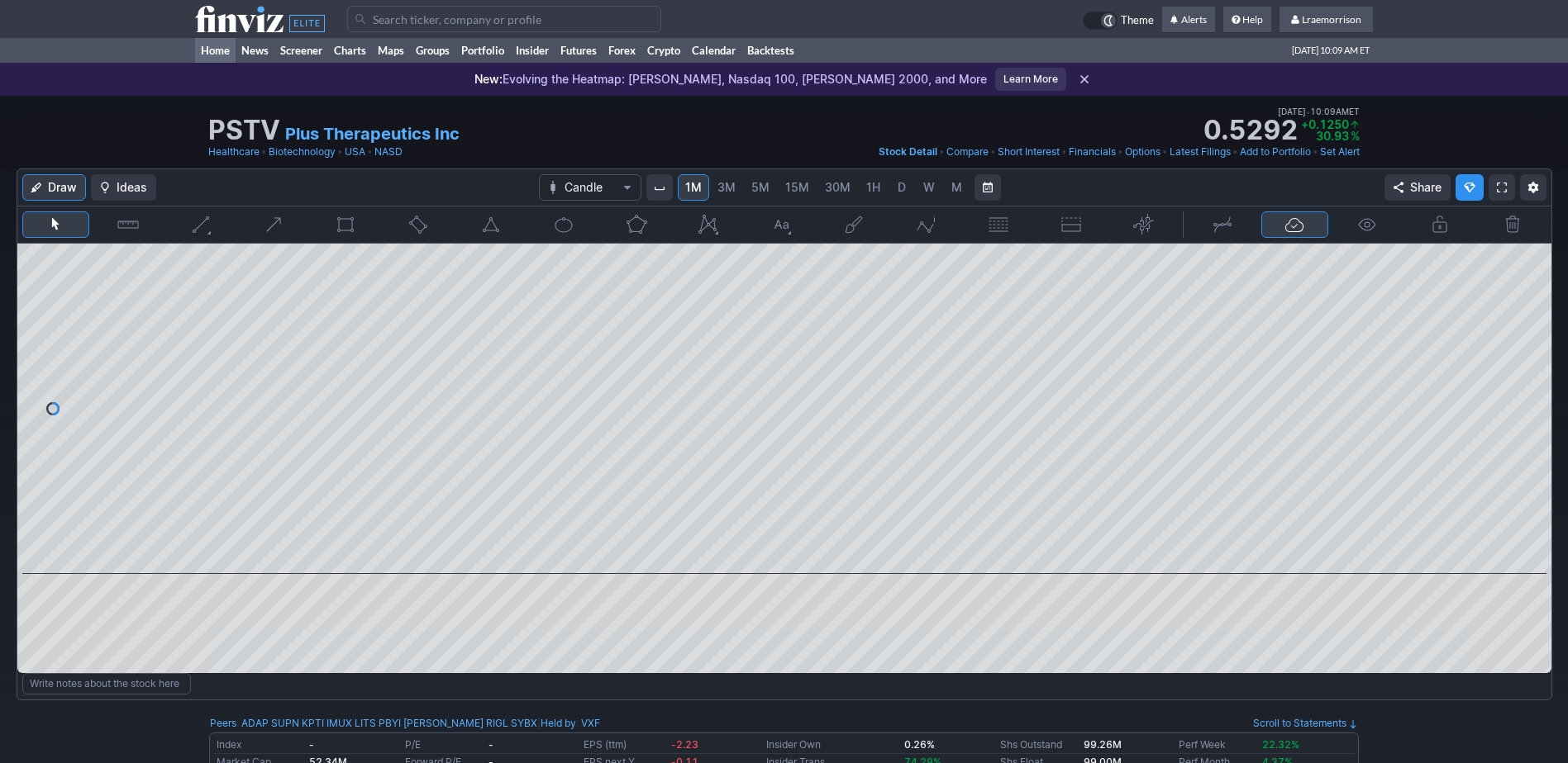
click at [218, 52] on link "Home" at bounding box center [215, 50] width 40 height 25
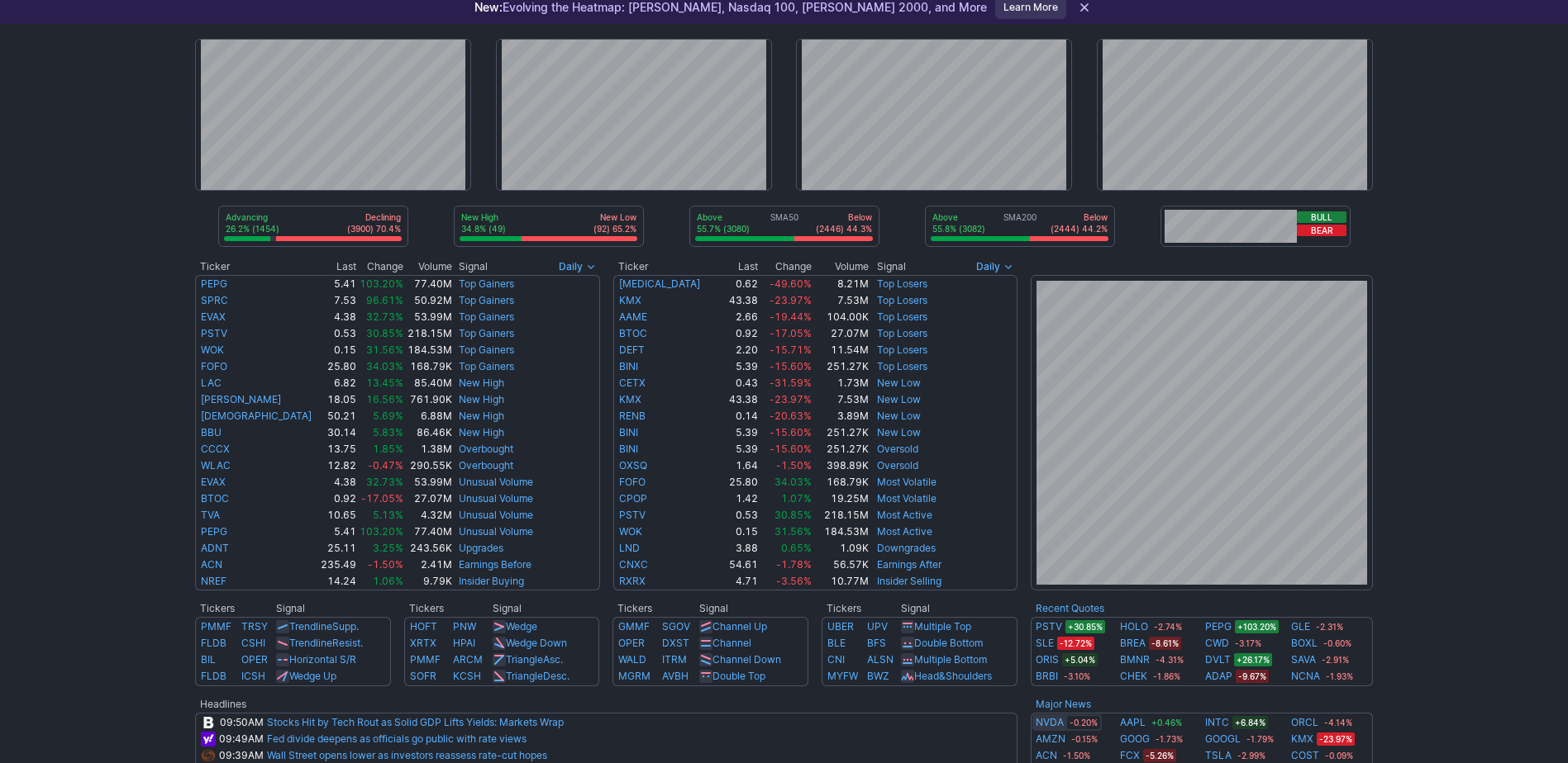
scroll to position [165, 0]
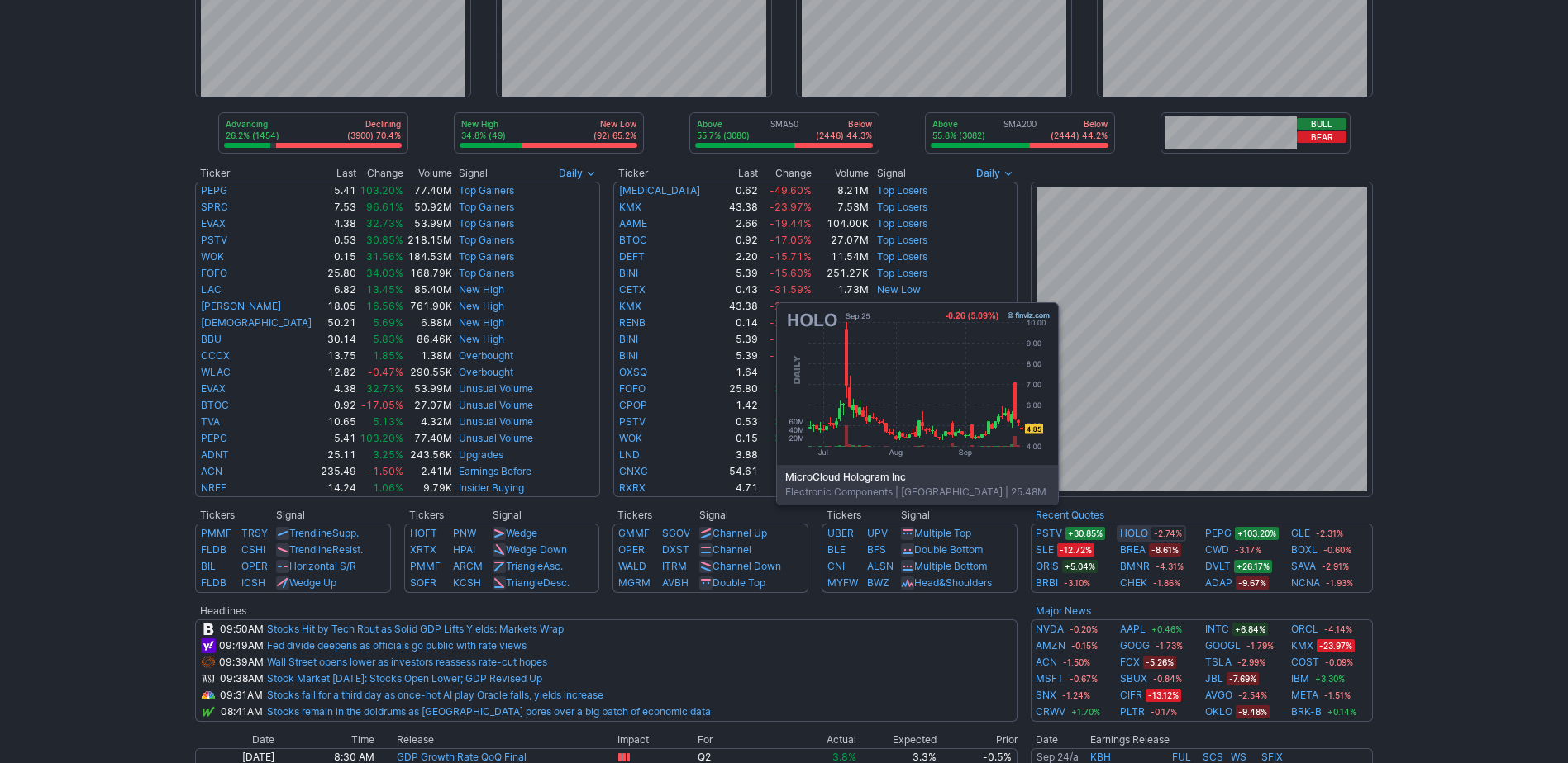
click at [1130, 529] on link "HOLO" at bounding box center [1134, 533] width 28 height 16
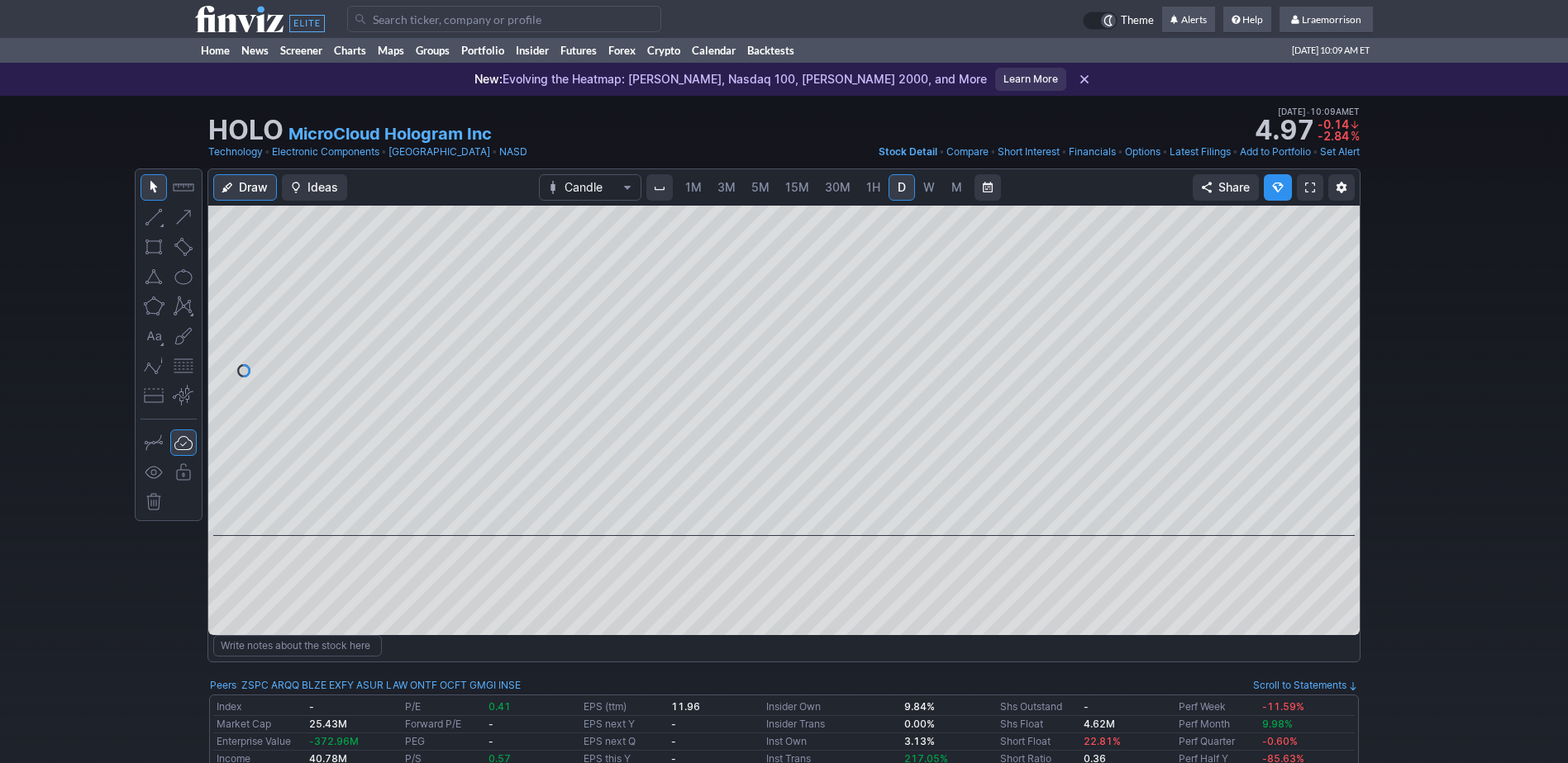
click at [692, 189] on span "1M" at bounding box center [693, 187] width 16 height 14
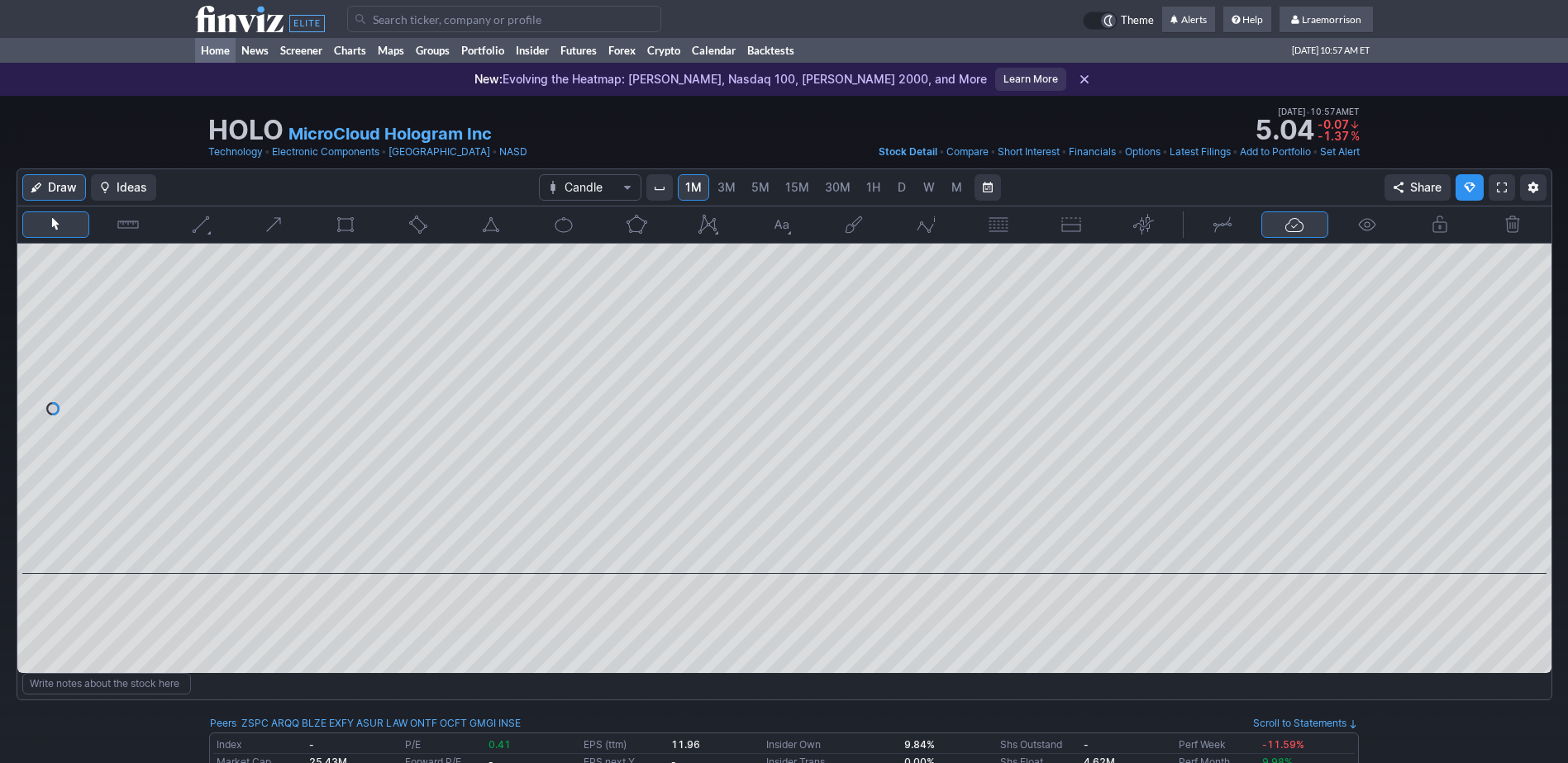
click at [222, 52] on link "Home" at bounding box center [215, 50] width 40 height 25
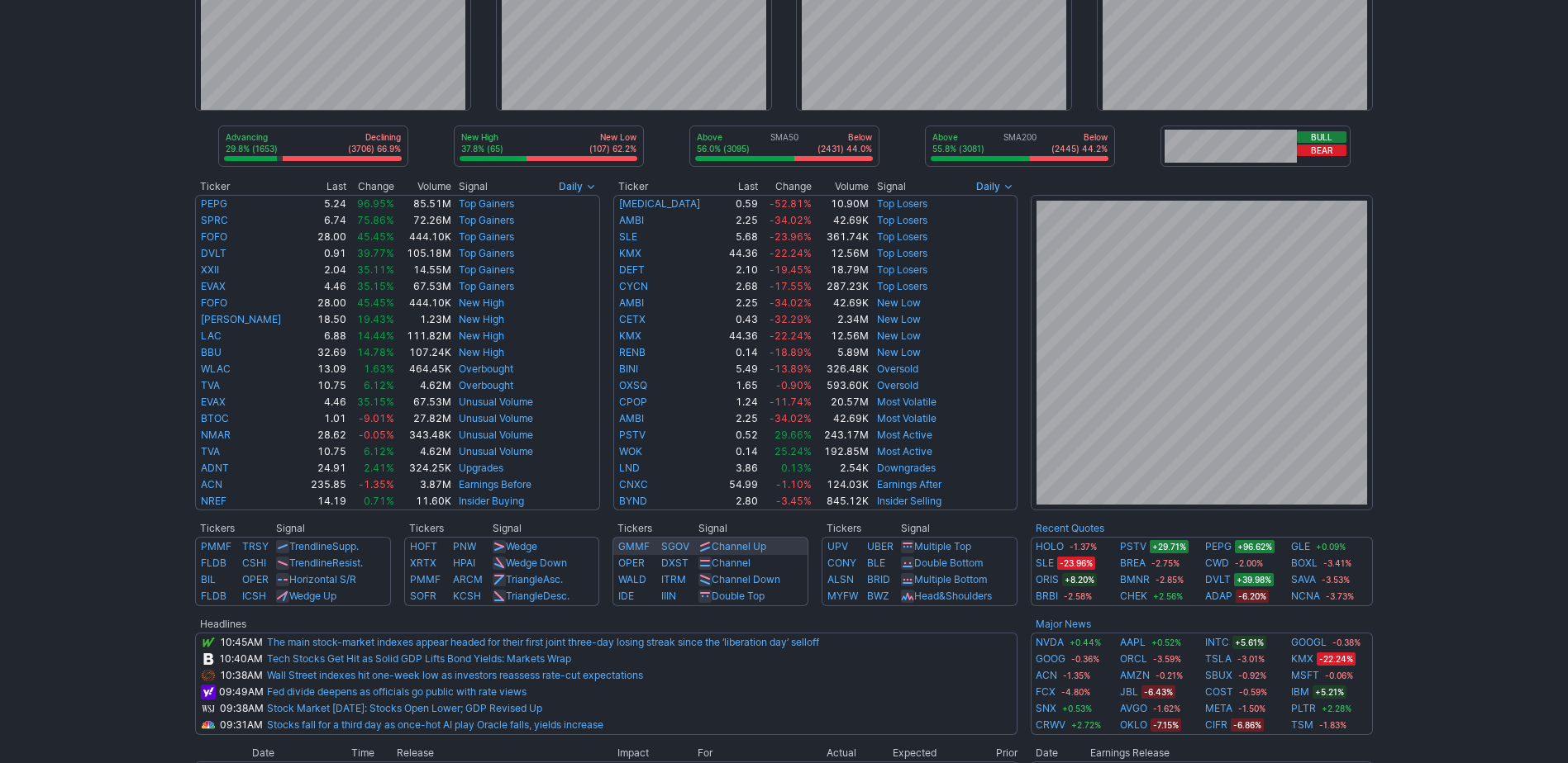
scroll to position [165, 0]
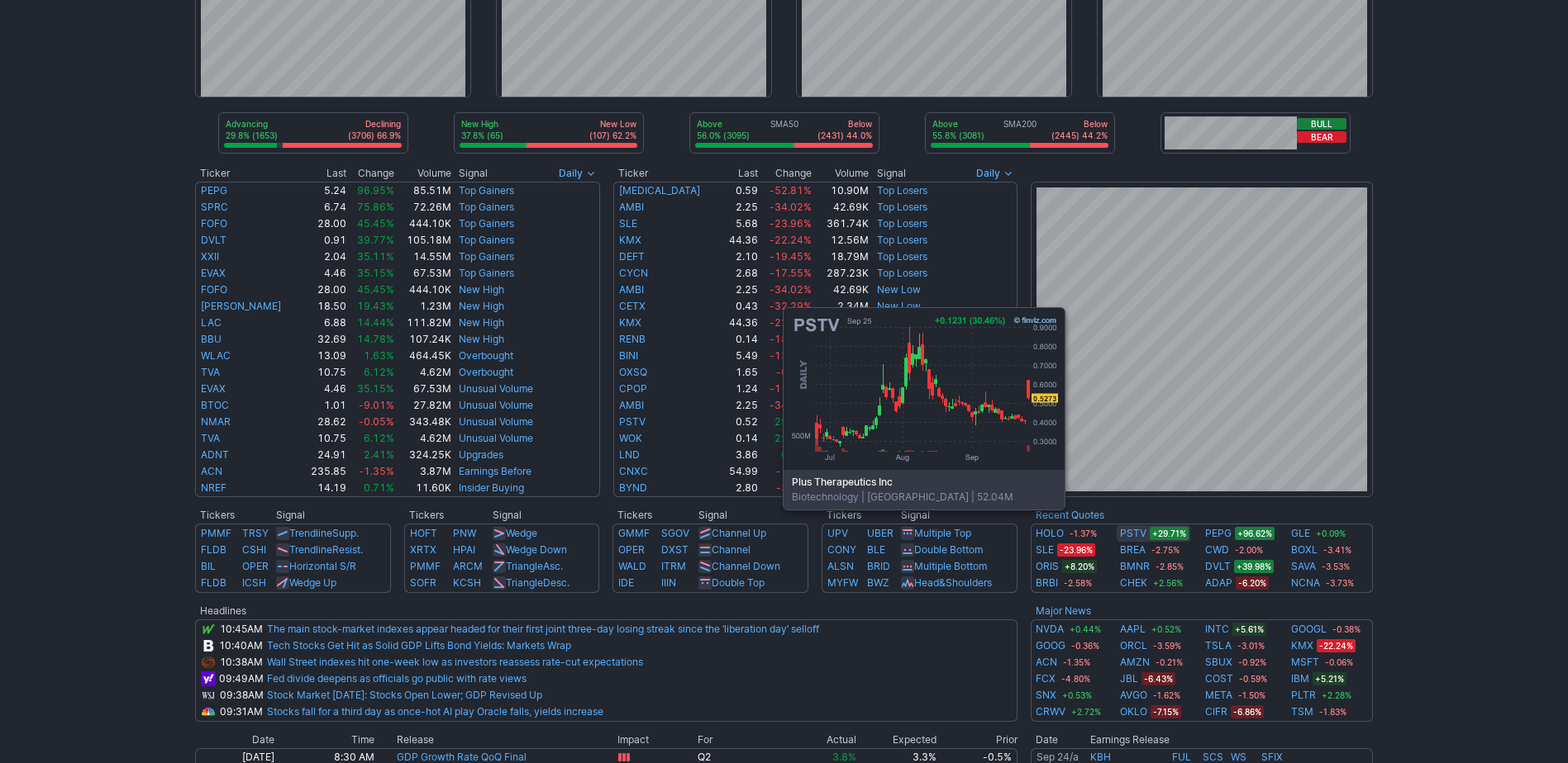
click at [1137, 534] on link "PSTV" at bounding box center [1133, 533] width 27 height 16
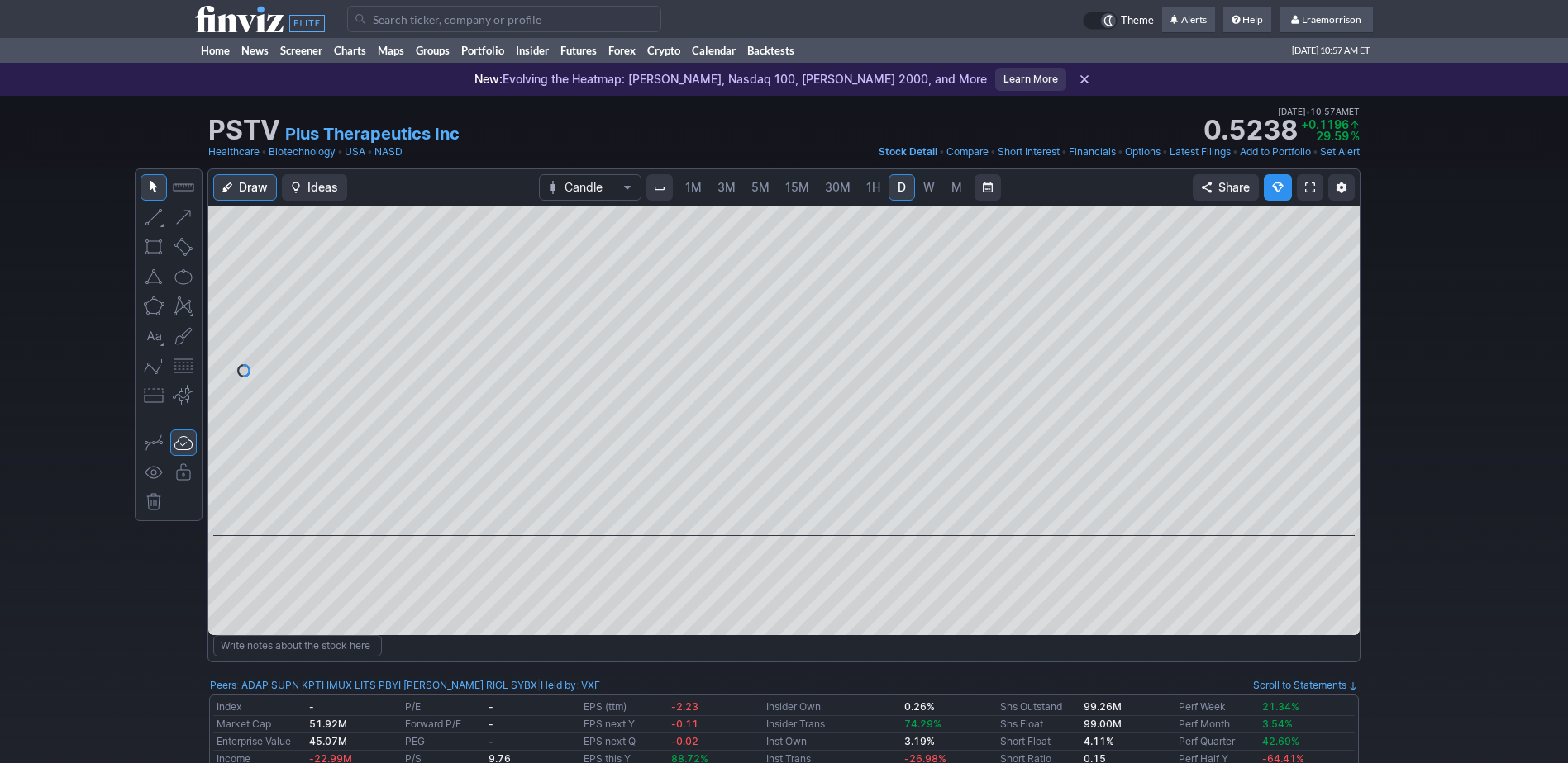
click at [692, 194] on span "1M" at bounding box center [693, 187] width 16 height 16
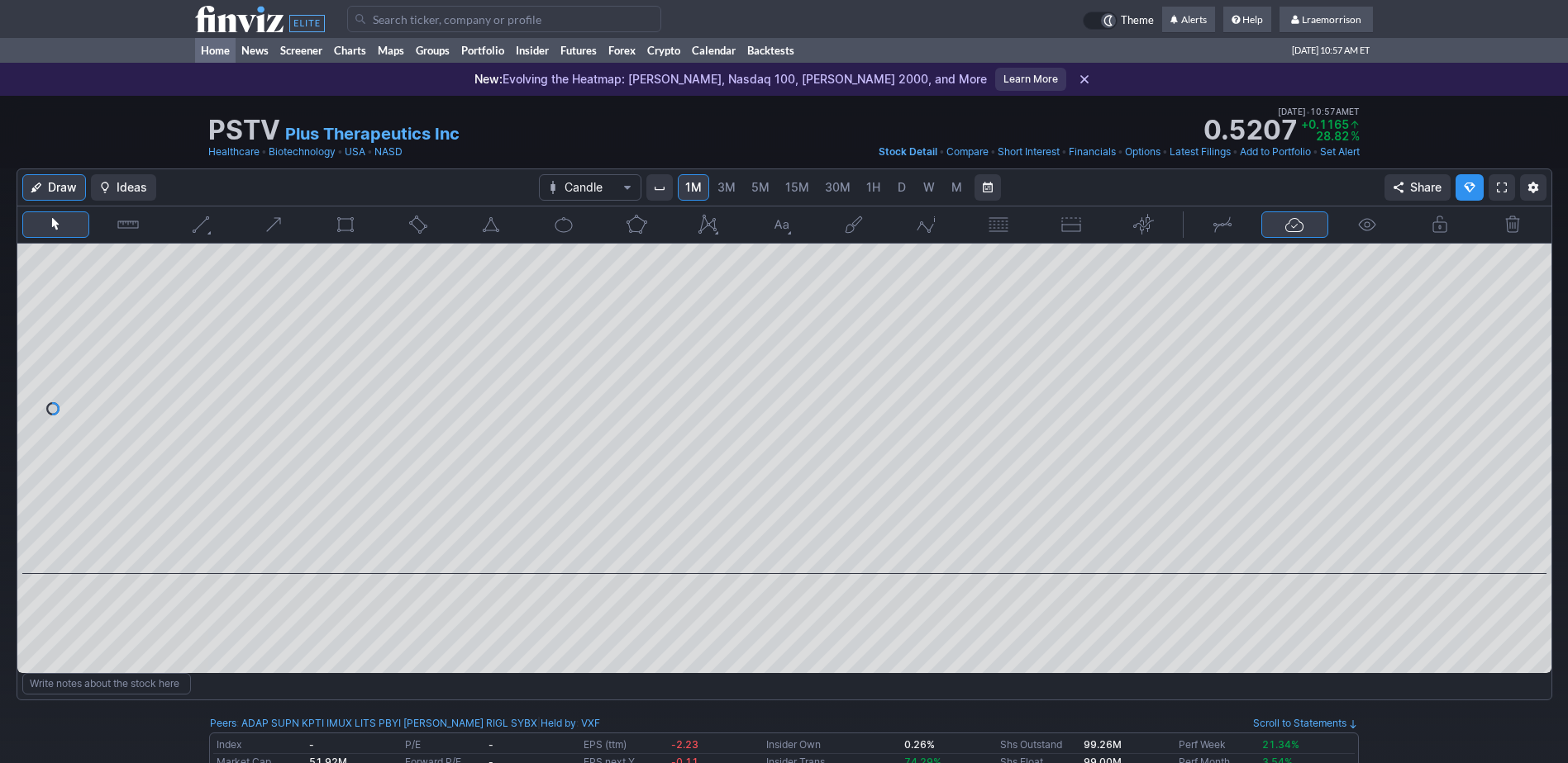
click at [217, 50] on link "Home" at bounding box center [215, 50] width 40 height 25
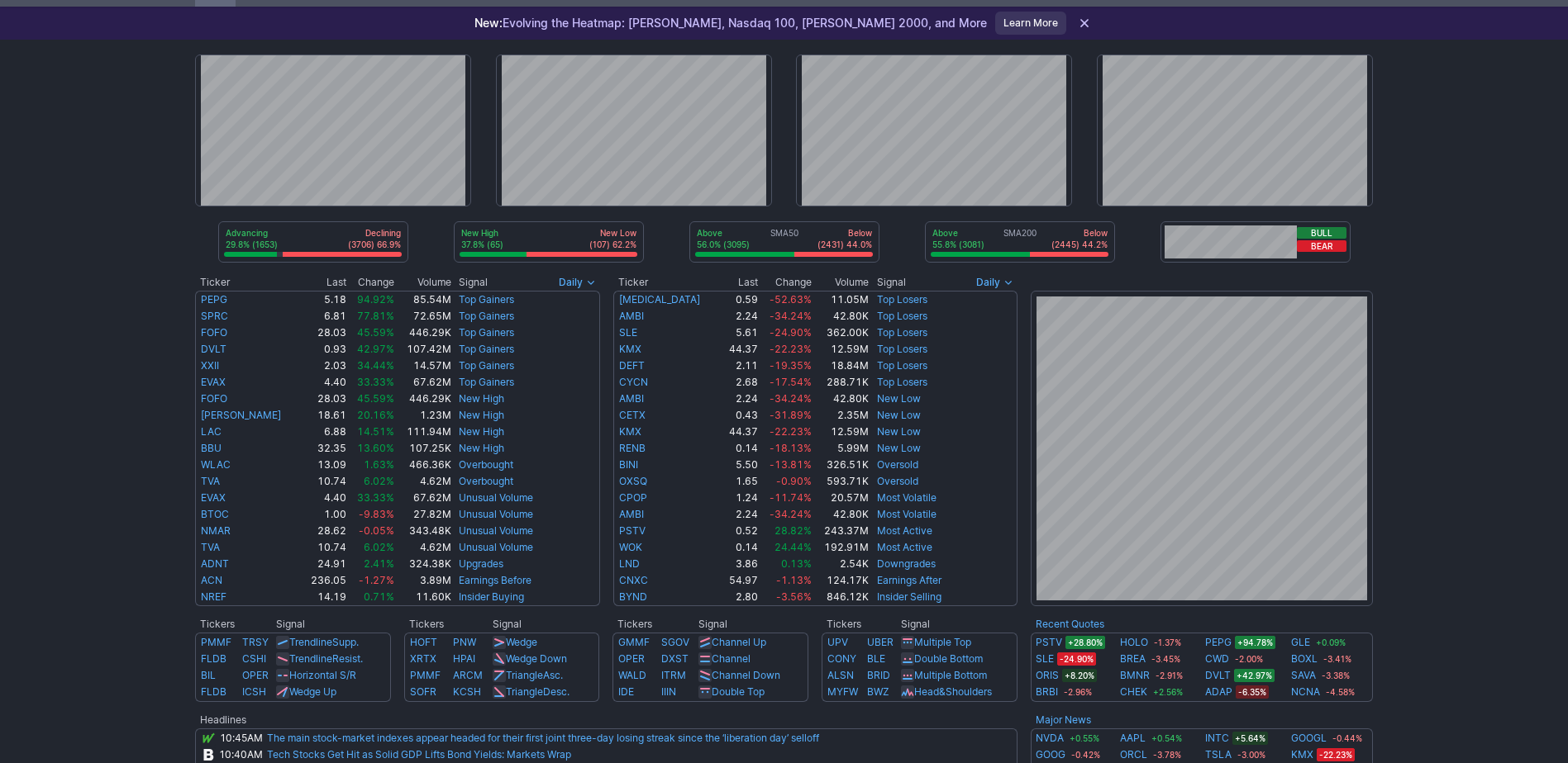
scroll to position [82, 0]
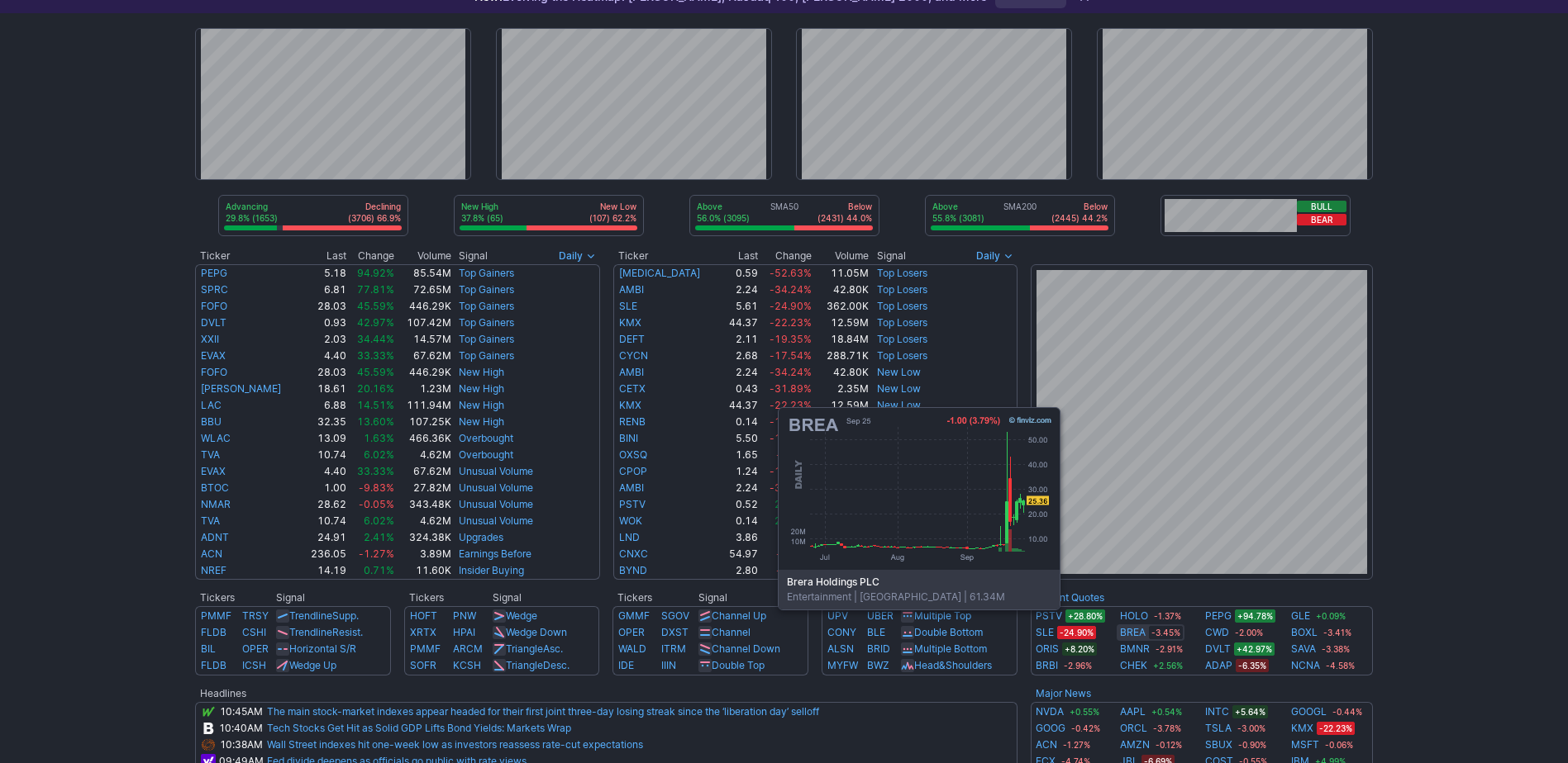
click at [1130, 634] on link "BREA" at bounding box center [1133, 632] width 26 height 16
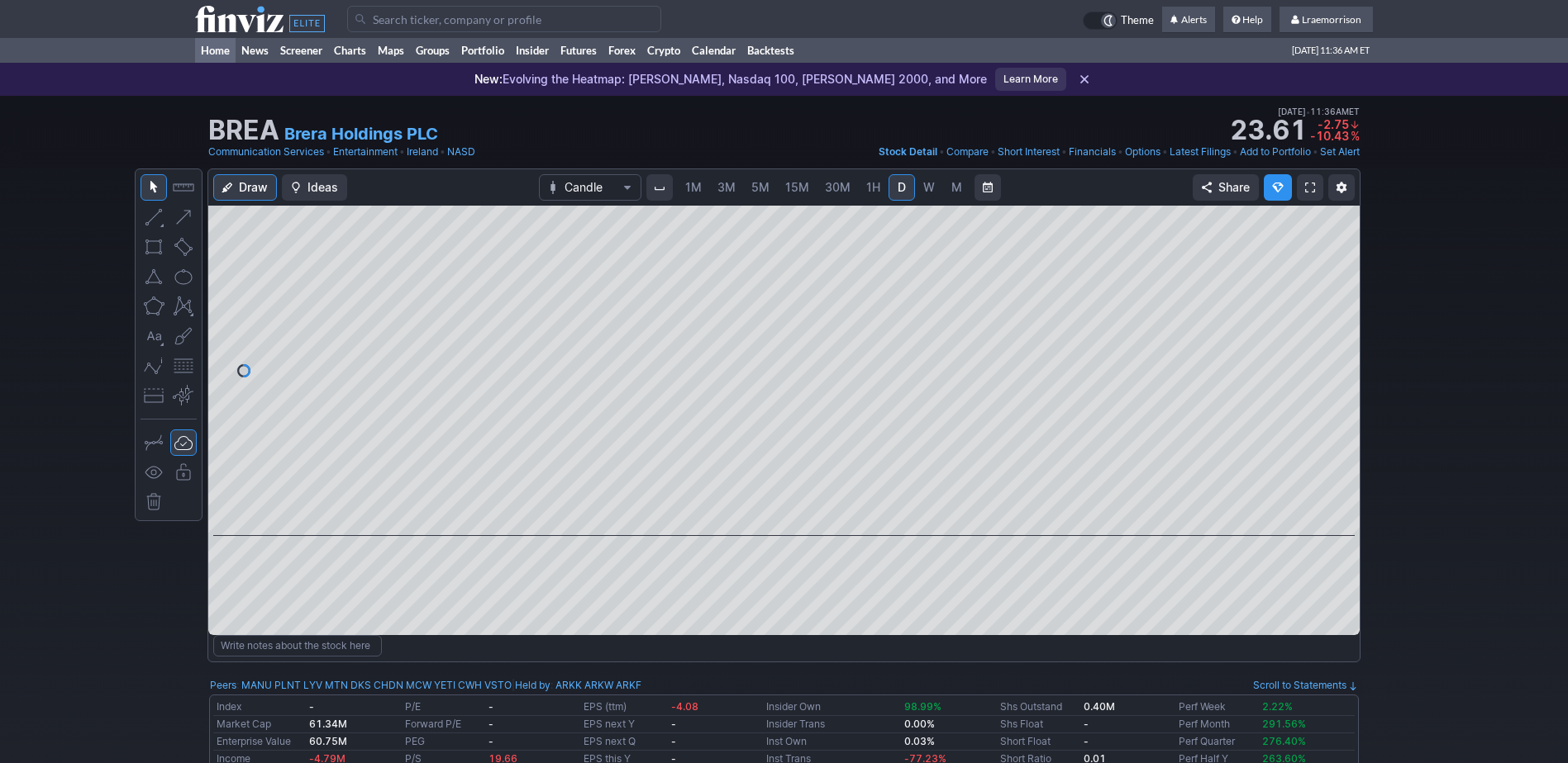
click at [216, 53] on link "Home" at bounding box center [215, 50] width 40 height 25
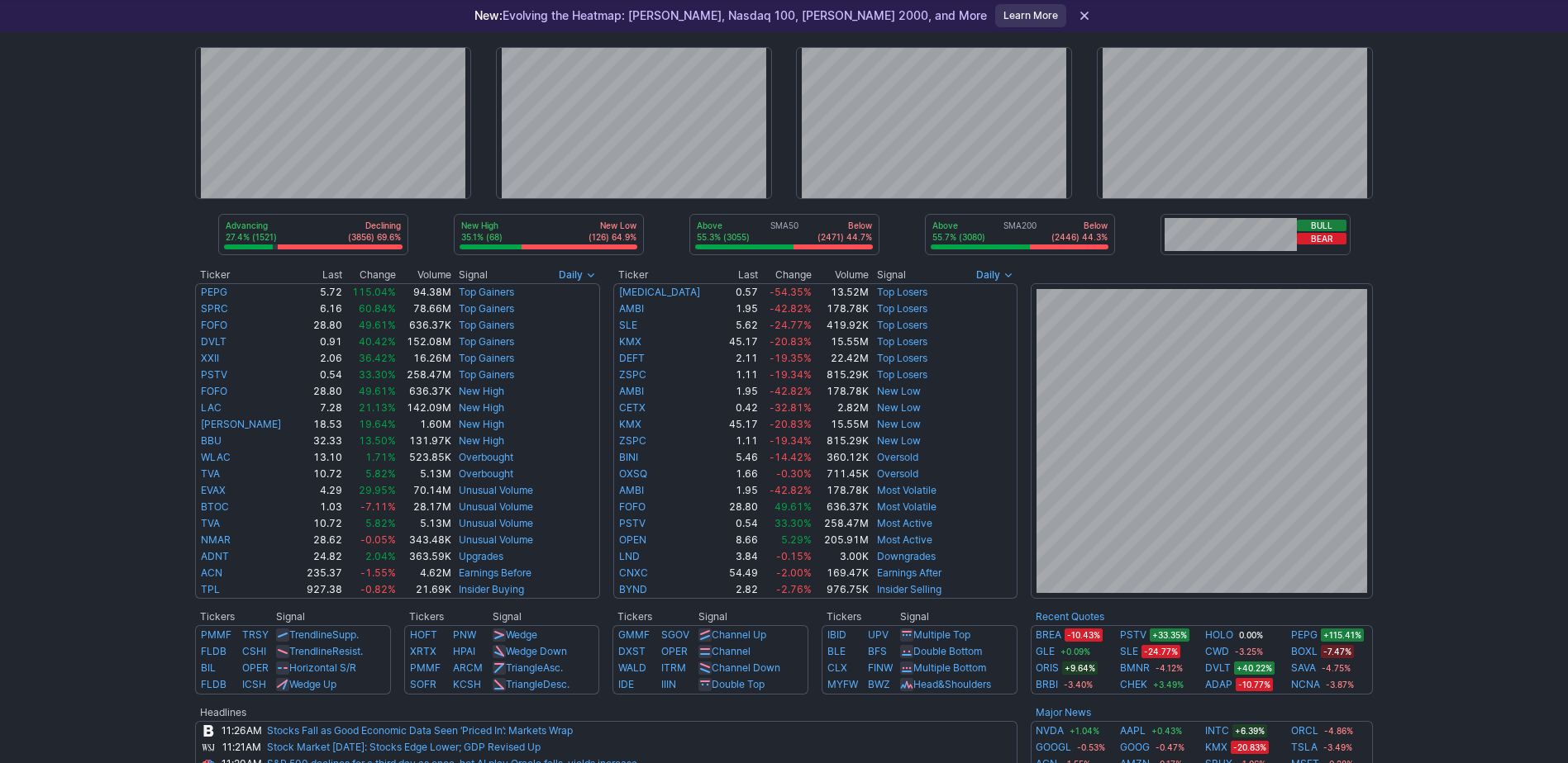
scroll to position [82, 0]
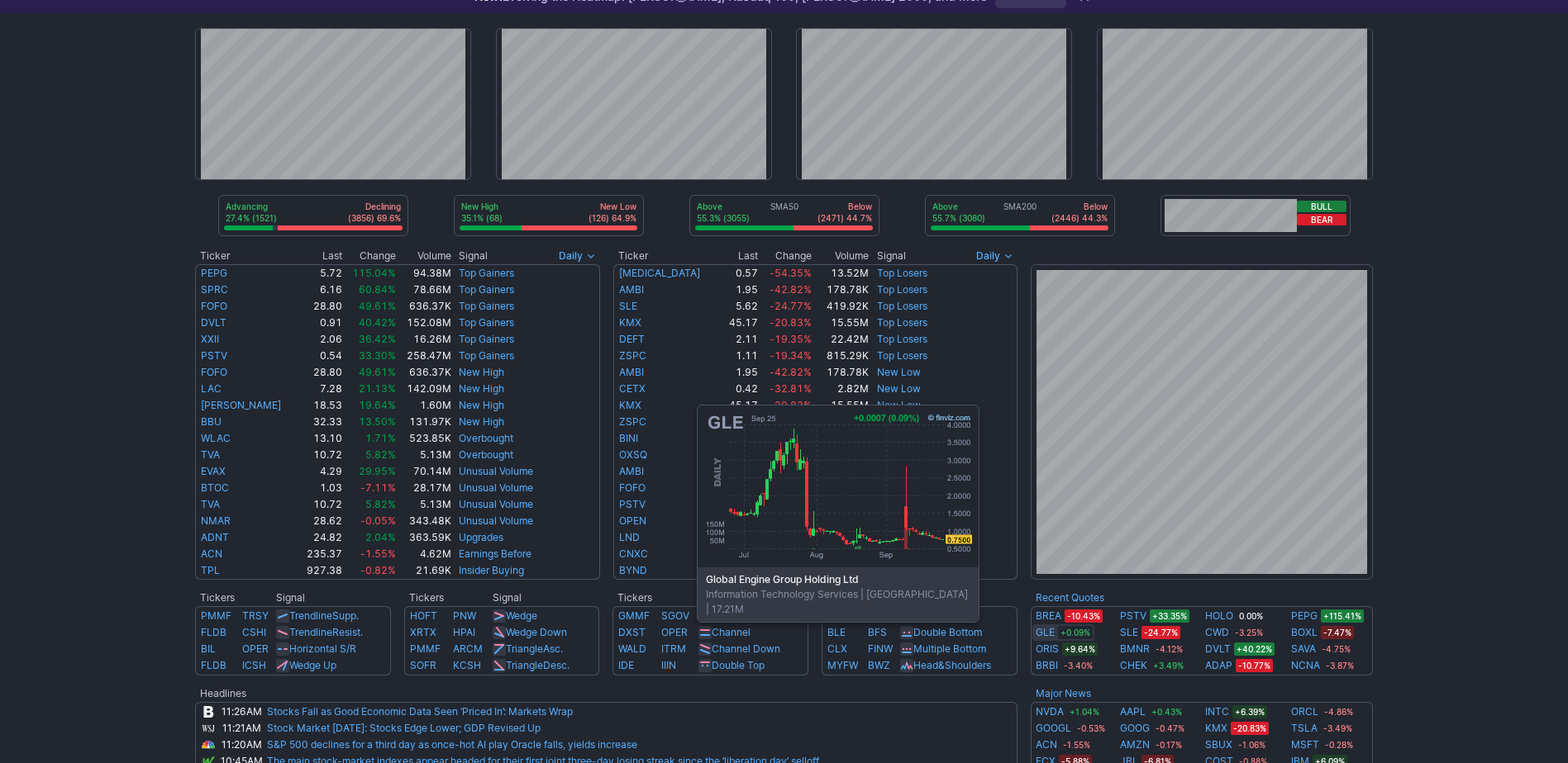
click at [1051, 632] on link "GLE" at bounding box center [1045, 632] width 19 height 16
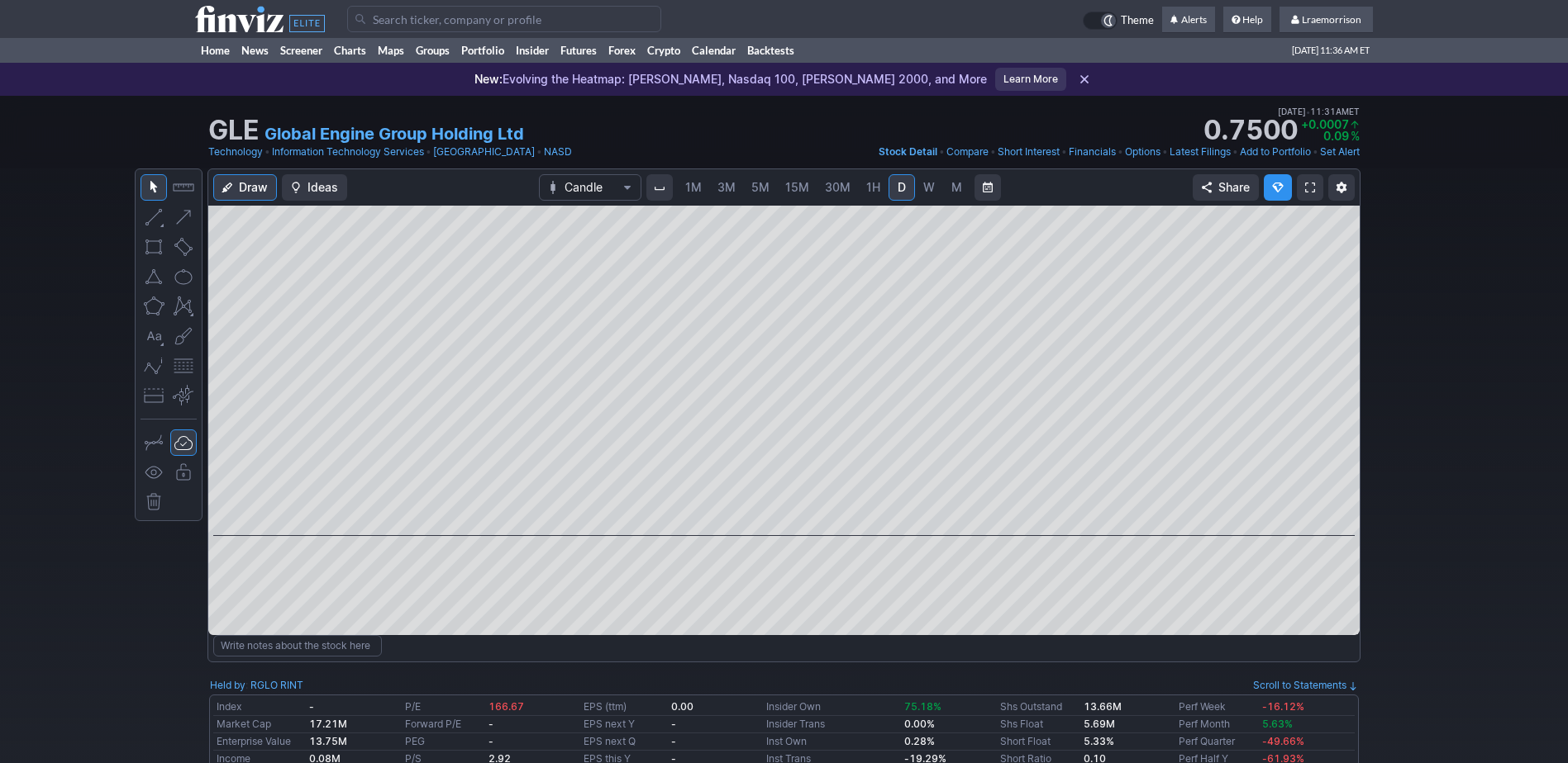
click at [695, 192] on span "1M" at bounding box center [693, 187] width 16 height 14
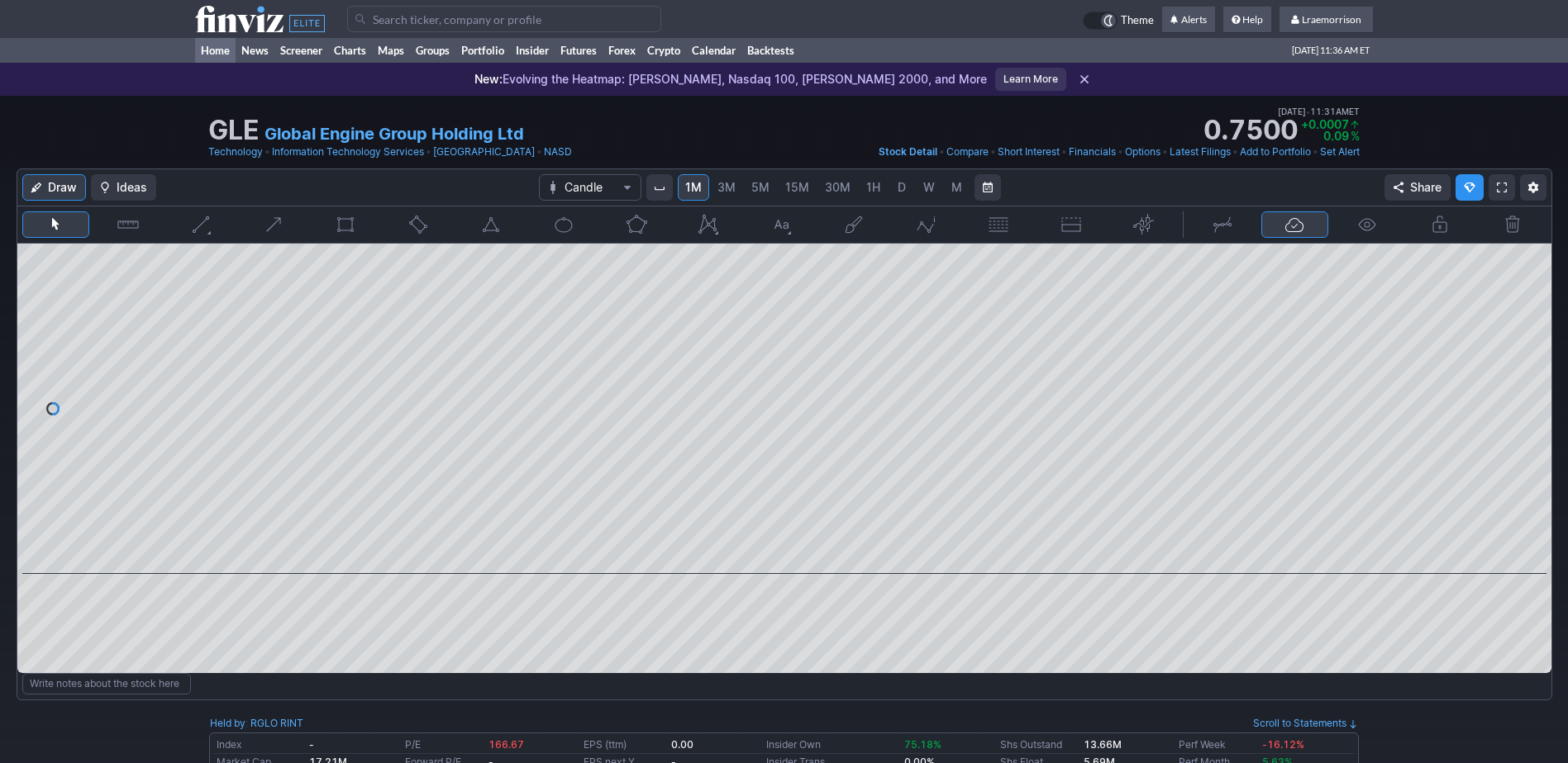
click at [220, 47] on link "Home" at bounding box center [215, 50] width 40 height 25
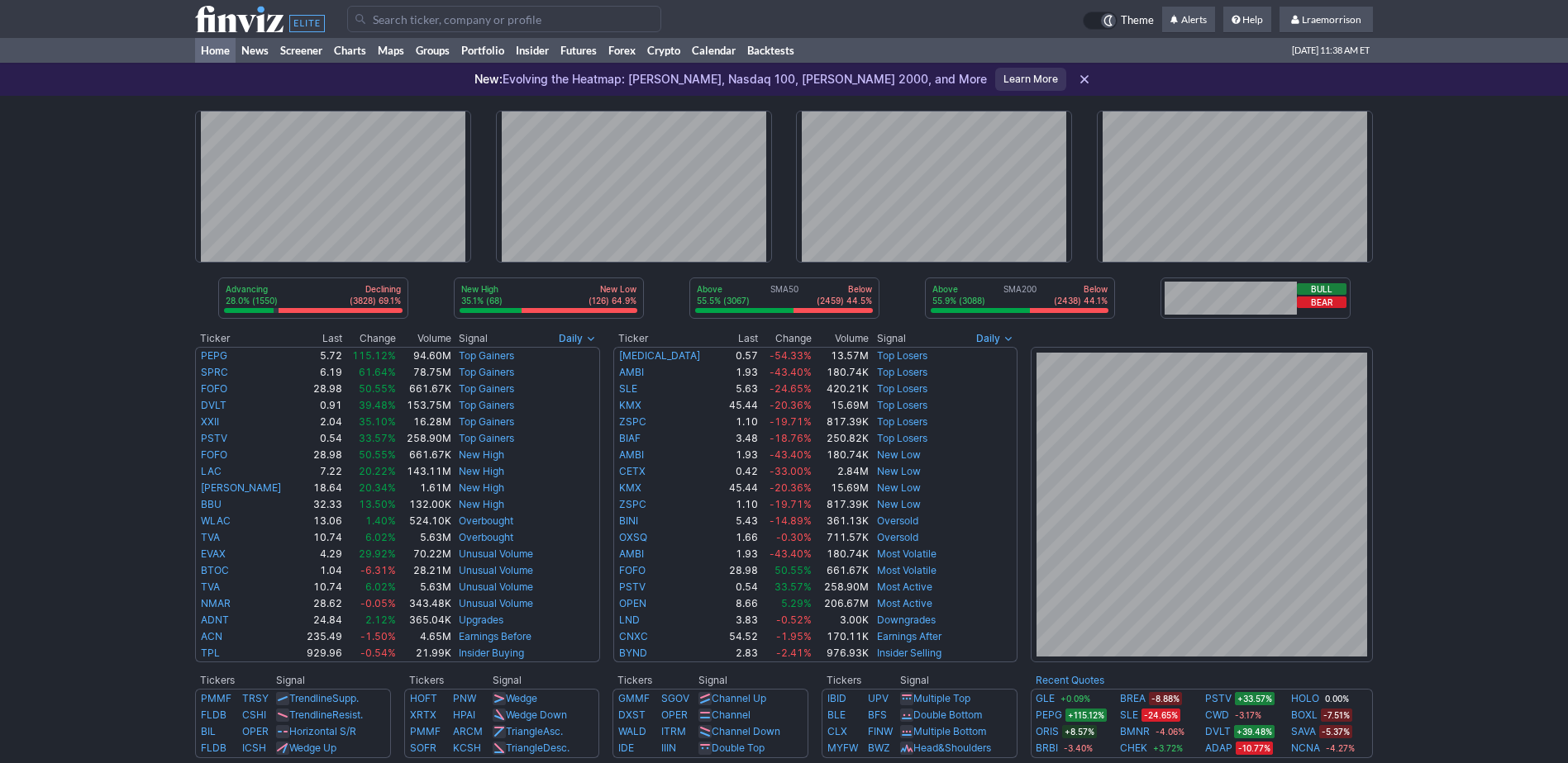
click at [153, 126] on div "Advancing 28.0% (1550) Declining (3828) 69.1% New High 35.1% (68) New Low (126)…" at bounding box center [784, 702] width 1568 height 1212
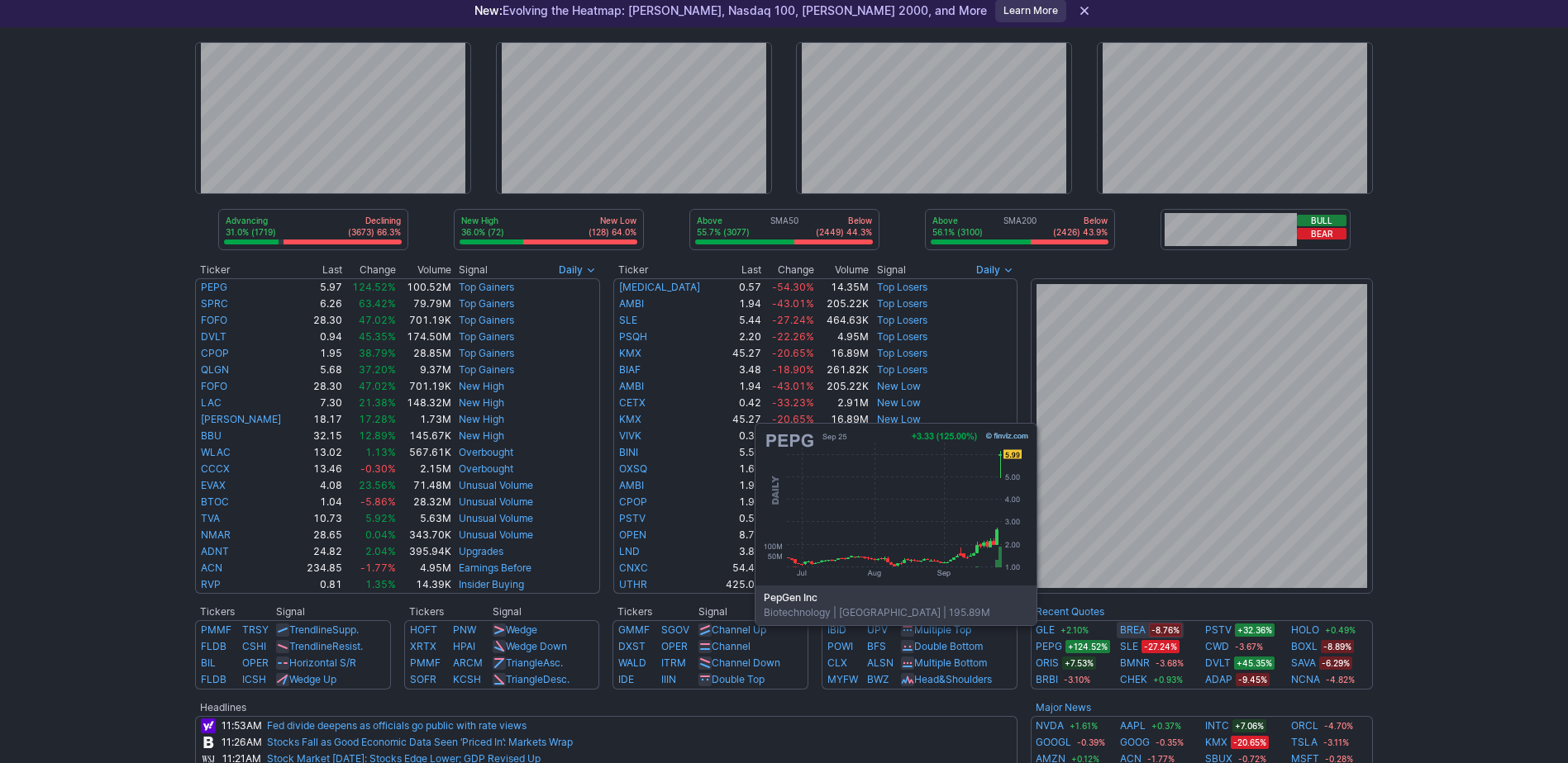
scroll to position [82, 0]
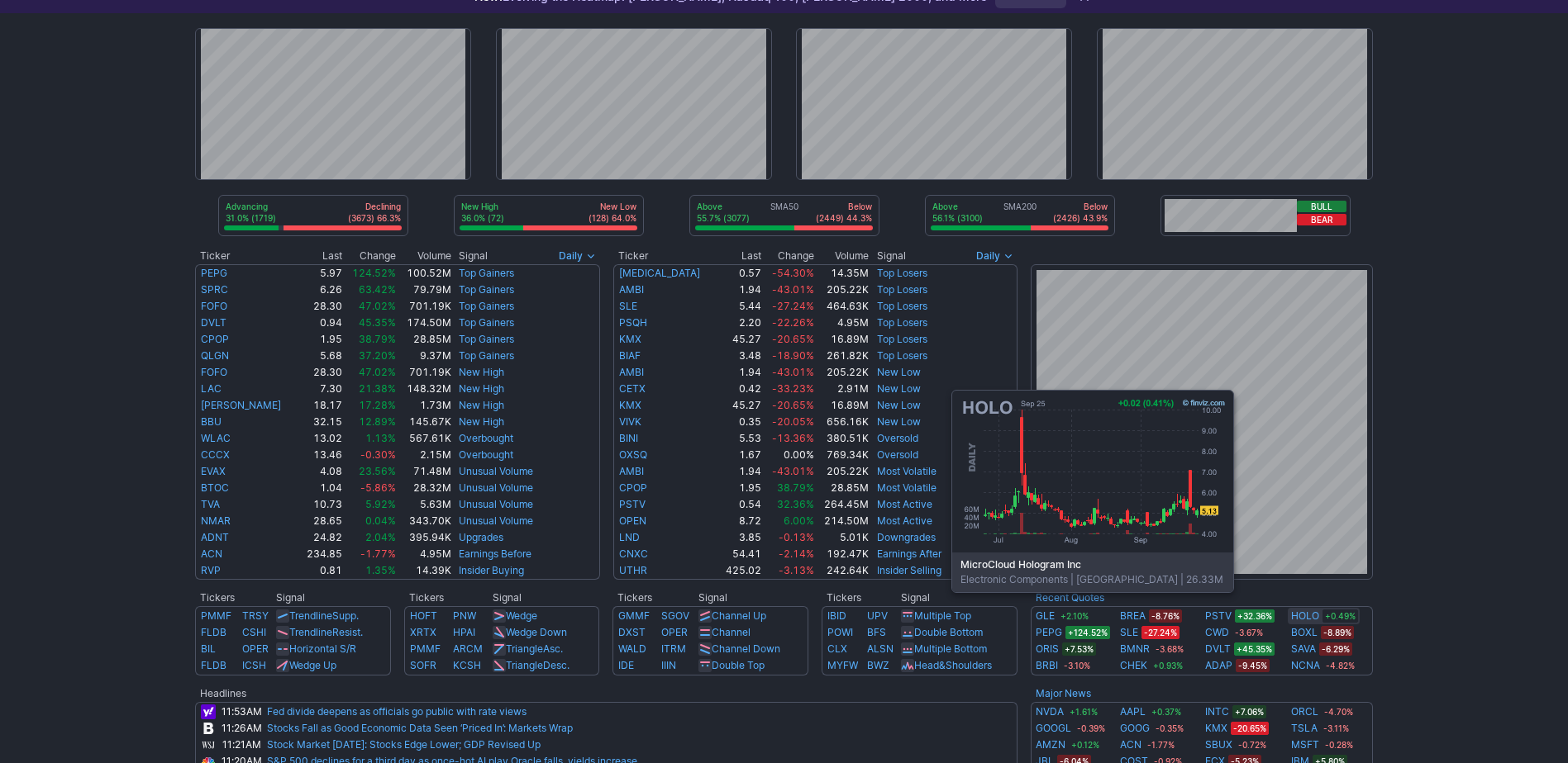
click at [1306, 617] on link "HOLO" at bounding box center [1305, 616] width 28 height 16
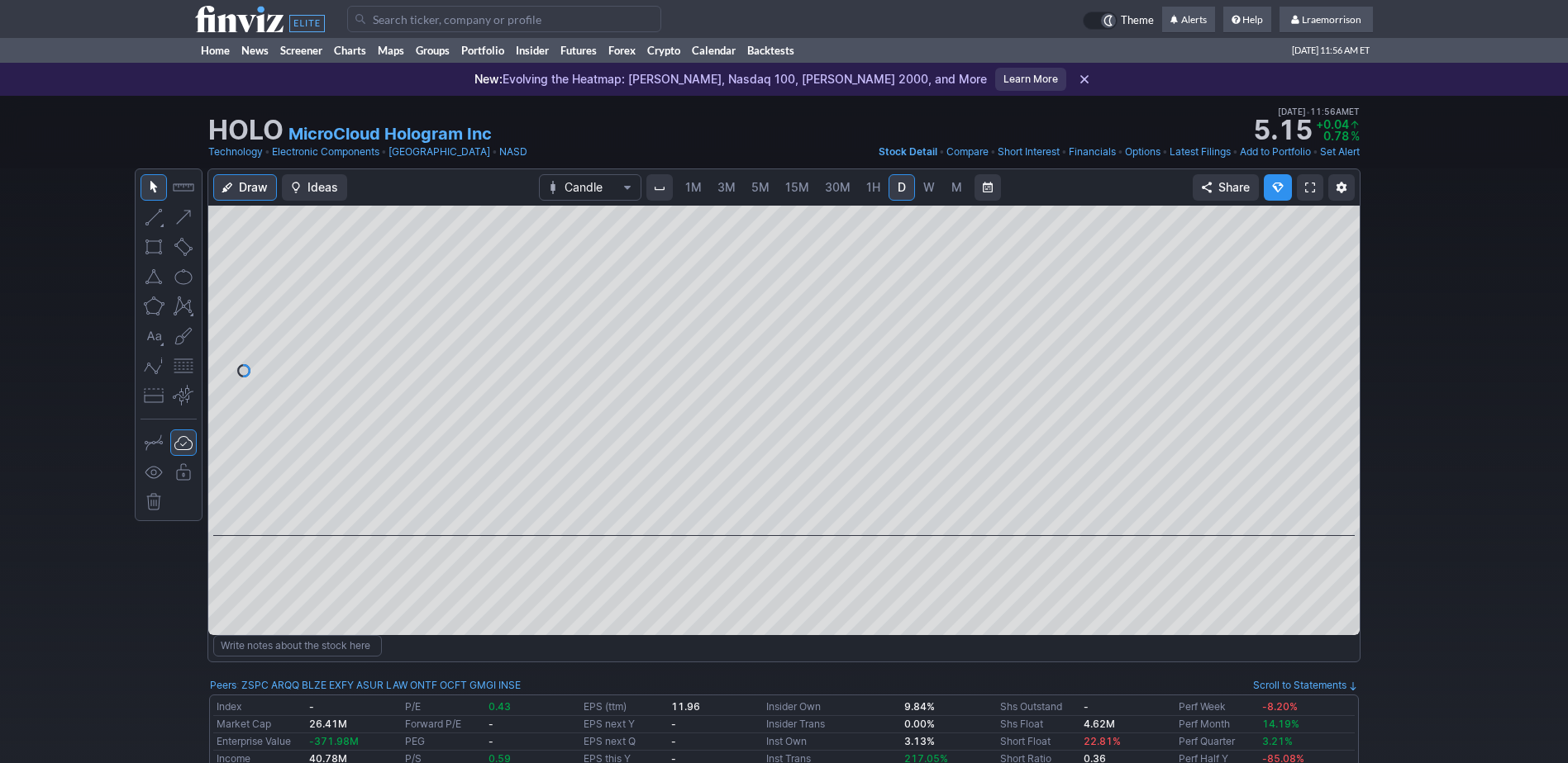
click at [694, 185] on span "1M" at bounding box center [693, 187] width 16 height 14
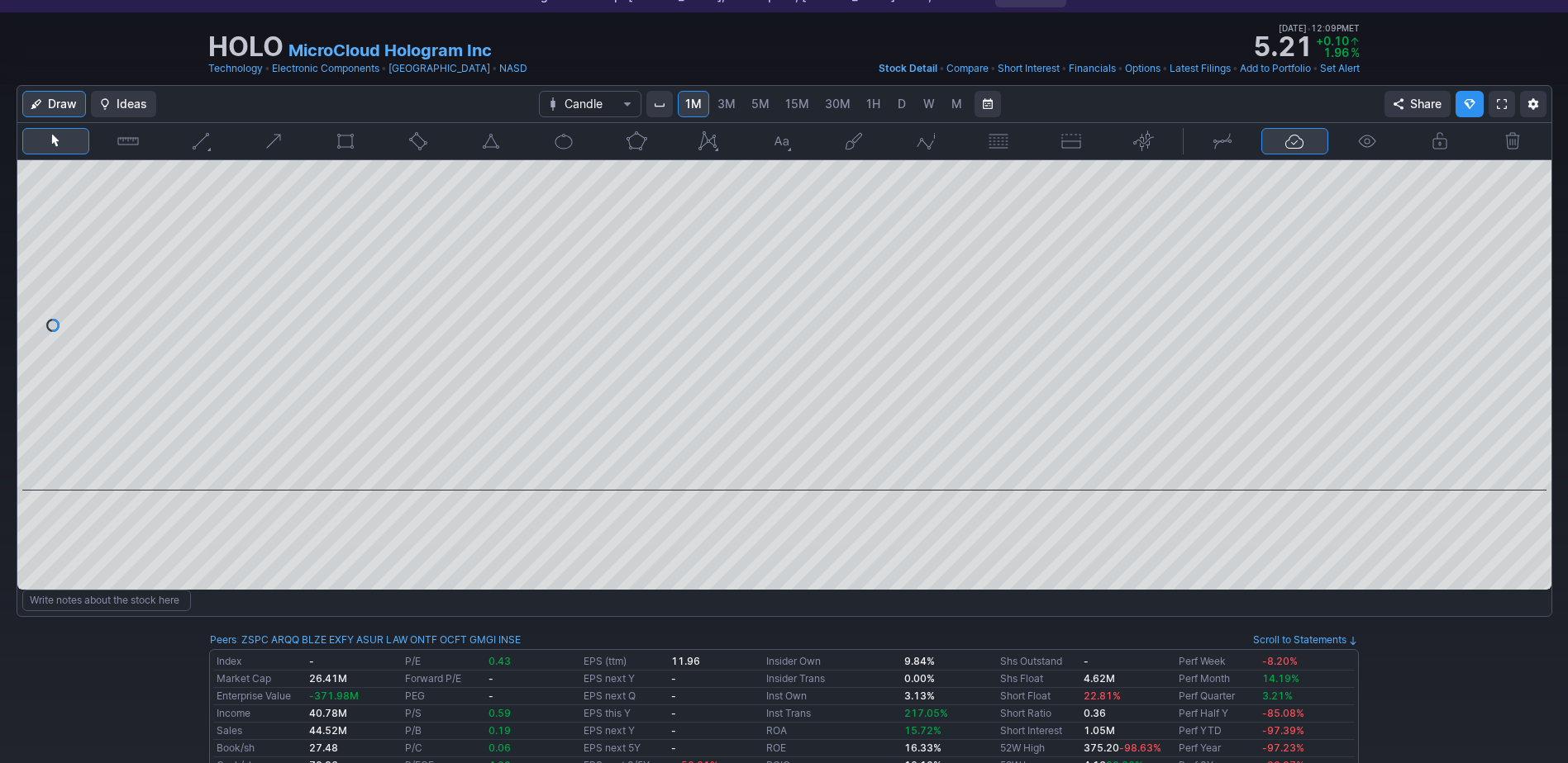
scroll to position [82, 0]
